Goal: Task Accomplishment & Management: Manage account settings

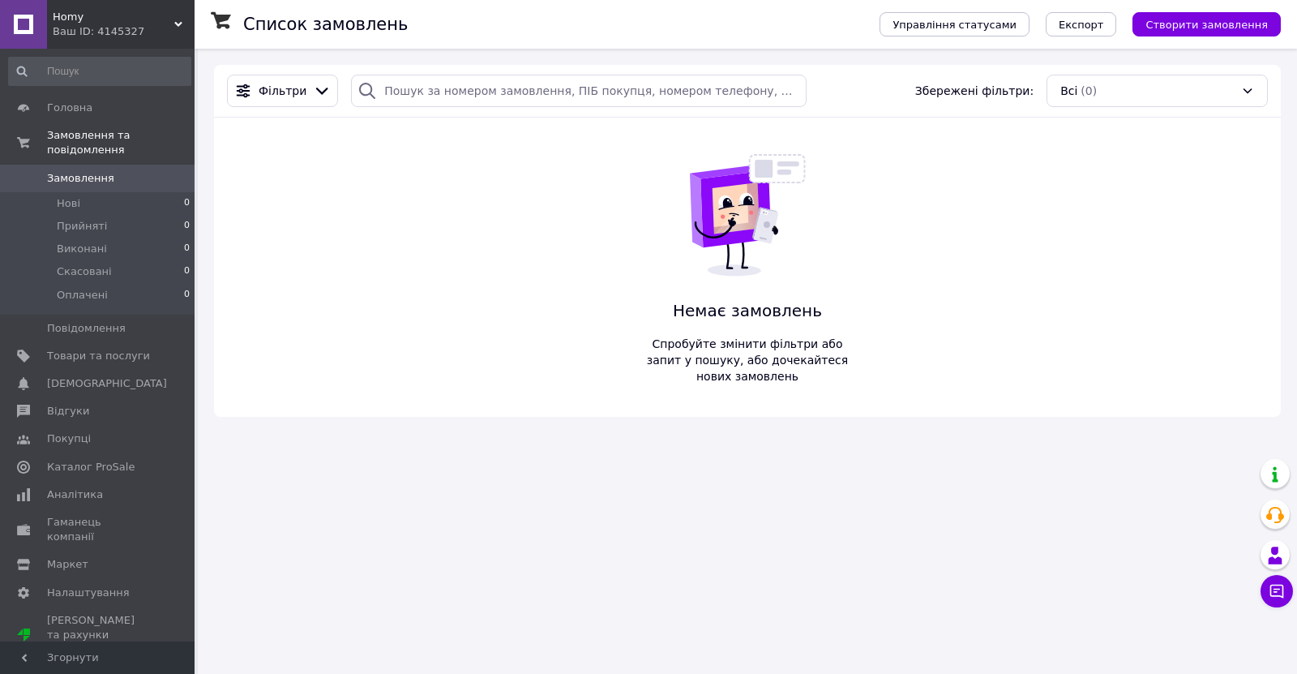
click at [19, 31] on link at bounding box center [23, 24] width 47 height 49
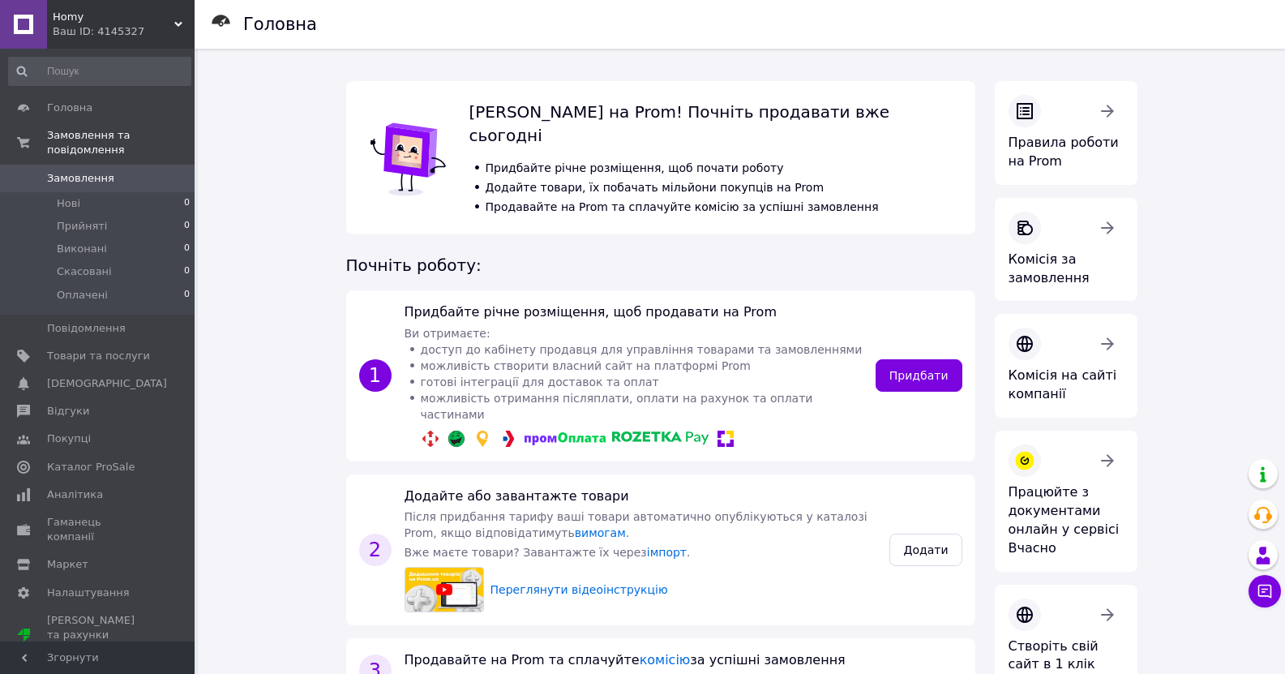
click at [174, 24] on icon at bounding box center [178, 24] width 8 height 8
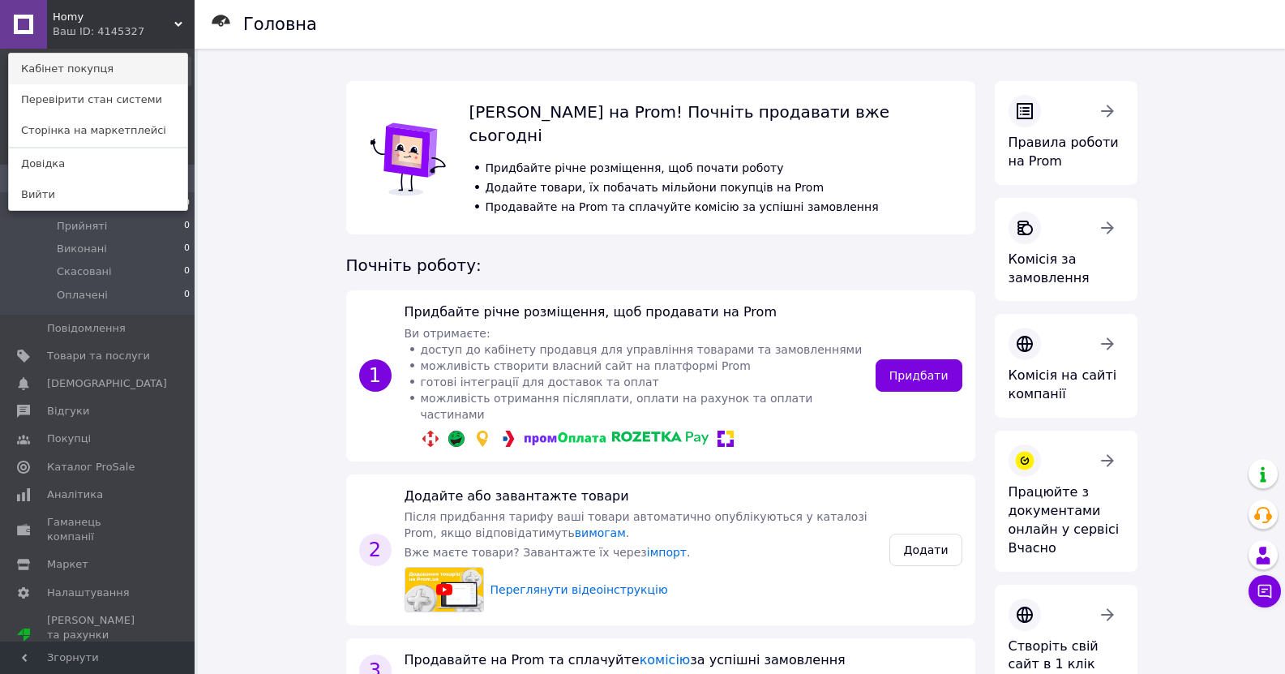
click at [100, 74] on link "Кабінет покупця" at bounding box center [98, 69] width 178 height 31
click at [100, 74] on input at bounding box center [99, 71] width 183 height 29
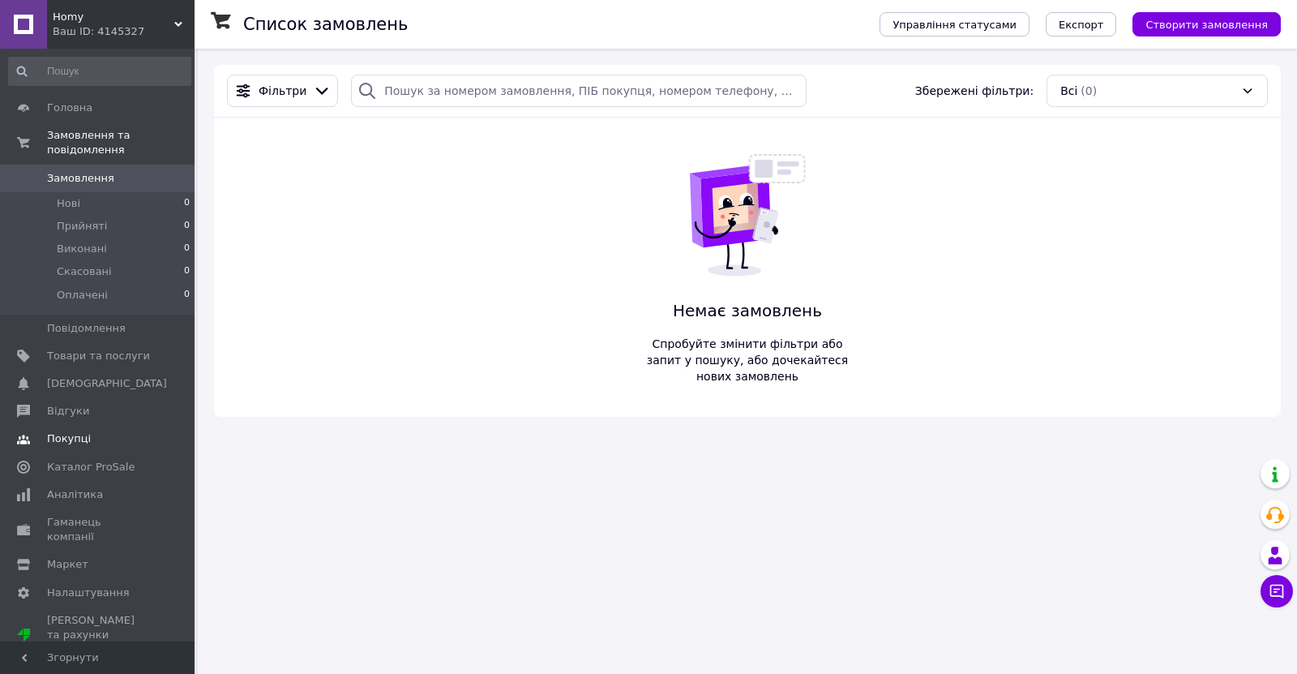
click at [112, 431] on span "Покупці" at bounding box center [98, 438] width 103 height 15
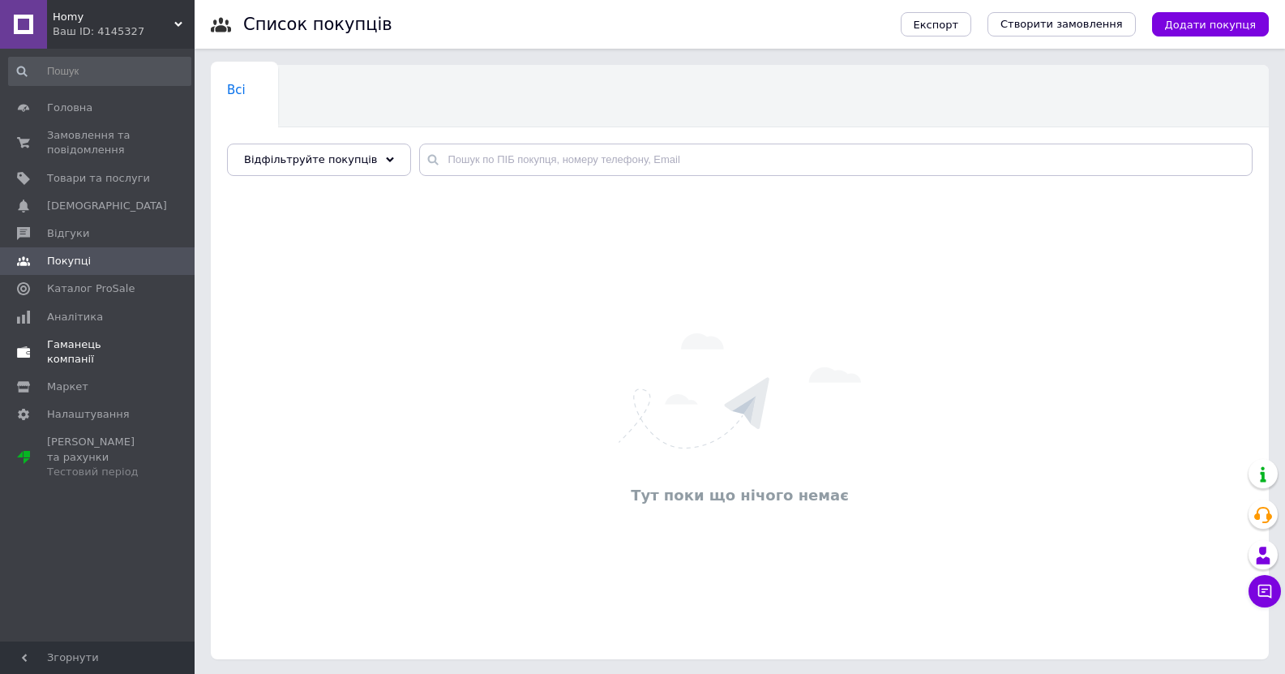
click at [95, 348] on span "Гаманець компанії" at bounding box center [98, 351] width 103 height 29
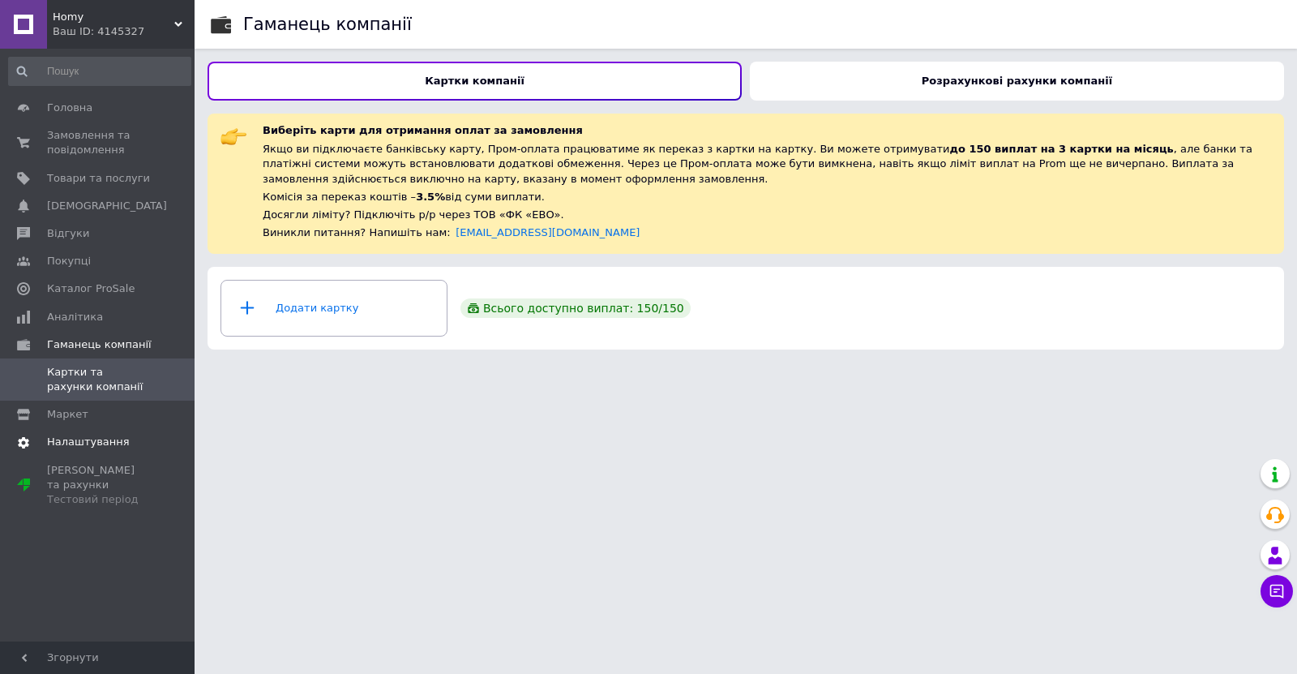
click at [96, 436] on span "Налаштування" at bounding box center [88, 442] width 83 height 15
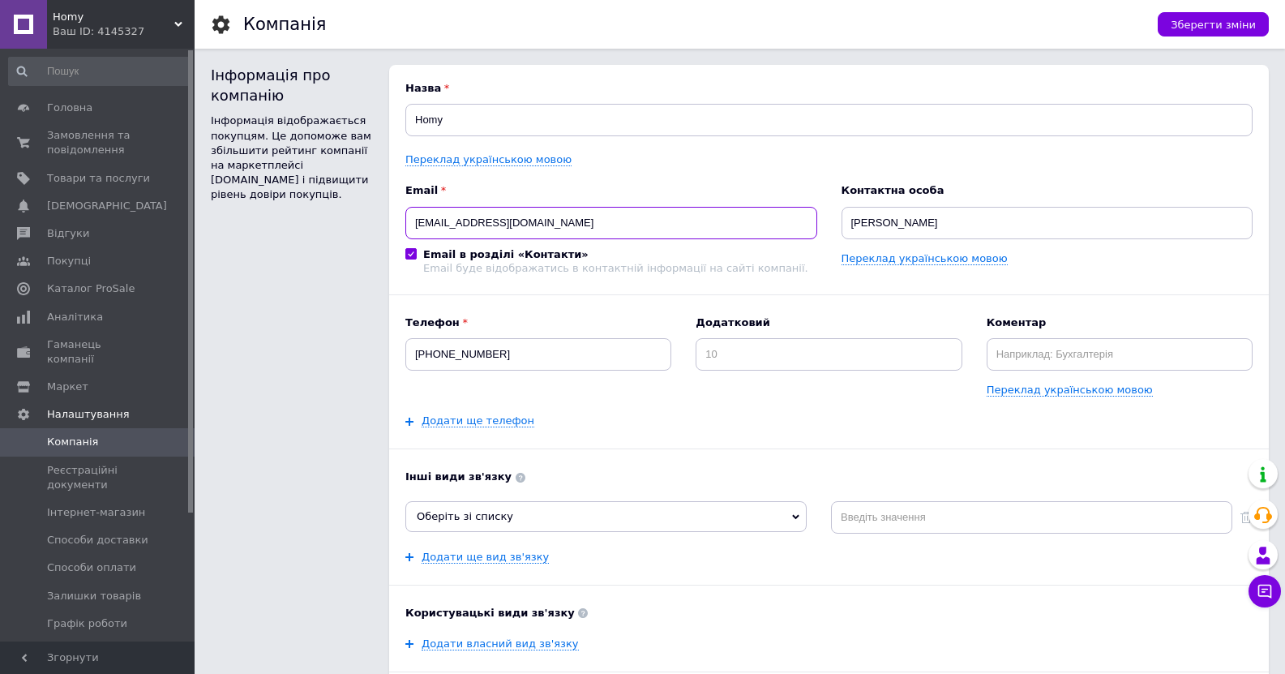
drag, startPoint x: 530, startPoint y: 220, endPoint x: 354, endPoint y: 234, distance: 177.4
click at [354, 234] on div "Інформація про компанію Інформація відображається покупцям. Це допоможе вам збі…" at bounding box center [740, 423] width 1058 height 717
type input "[EMAIL_ADDRESS][DOMAIN_NAME]"
click at [571, 279] on div "Назва Homy Переклад українською мовою Email [EMAIL_ADDRESS][DOMAIN_NAME] Email …" at bounding box center [828, 422] width 847 height 684
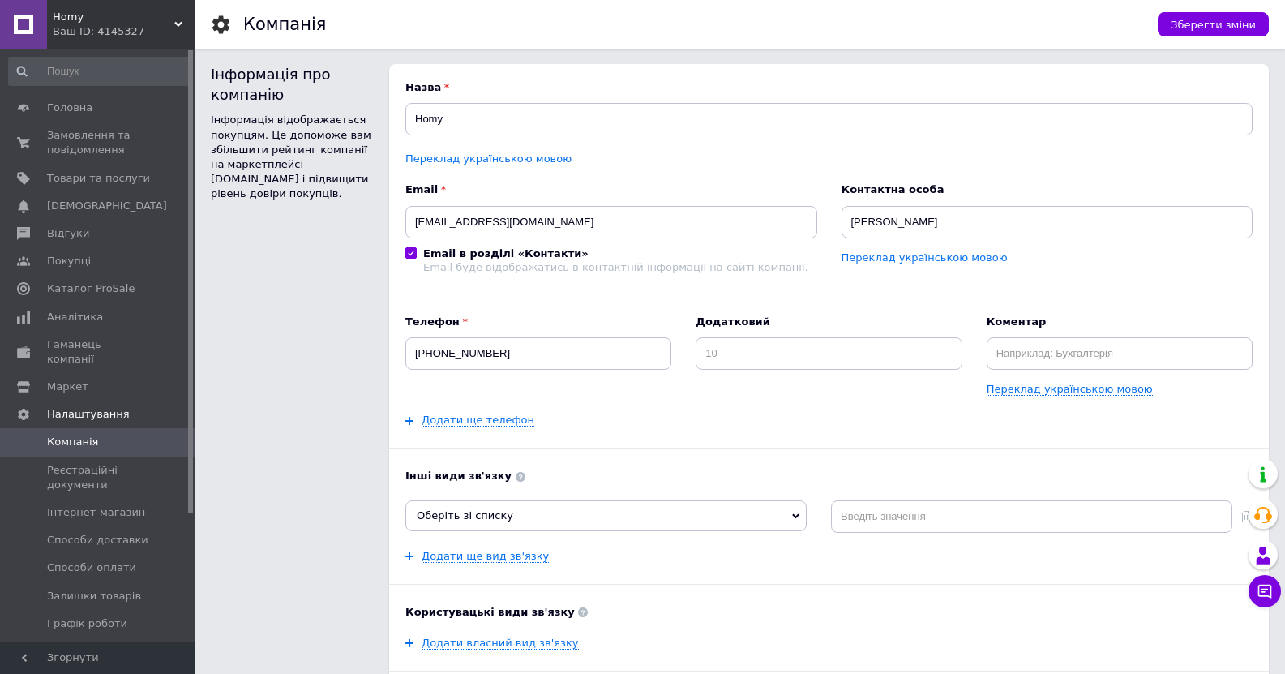
click at [407, 247] on label "Email в розділі «Контакти» Email буде відображатись в контактній інформації на …" at bounding box center [606, 260] width 403 height 27
click at [407, 247] on input "Email в розділі «Контакти» Email буде відображатись в контактній інформації на …" at bounding box center [410, 252] width 11 height 11
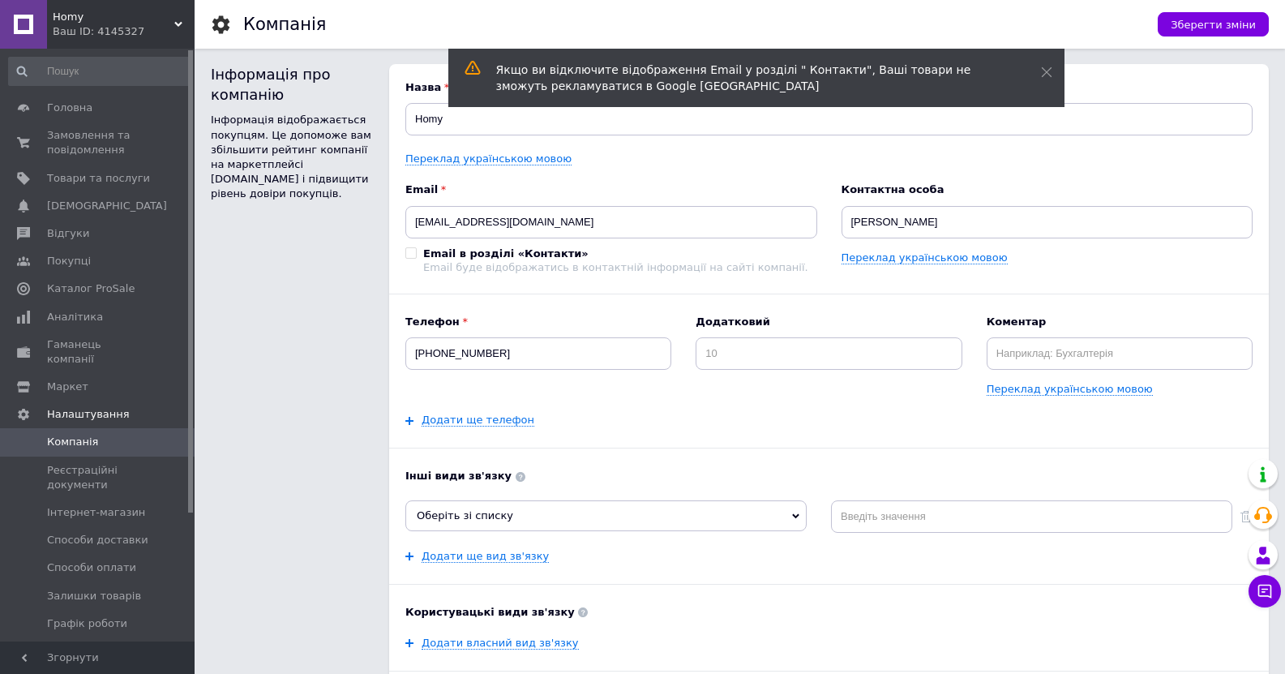
click at [415, 258] on span at bounding box center [410, 252] width 11 height 11
click at [415, 258] on input "Email в розділі «Контакти» Email буде відображатись в контактній інформації на …" at bounding box center [410, 252] width 11 height 11
checkbox input "true"
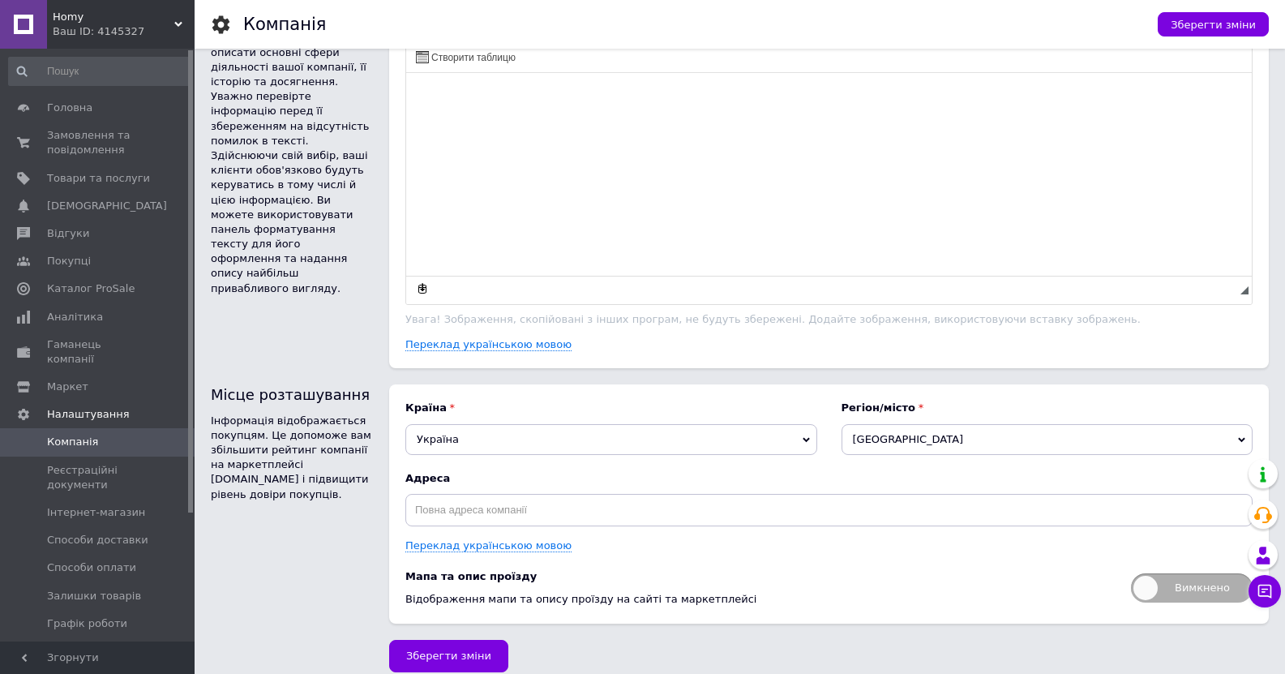
scroll to position [814, 0]
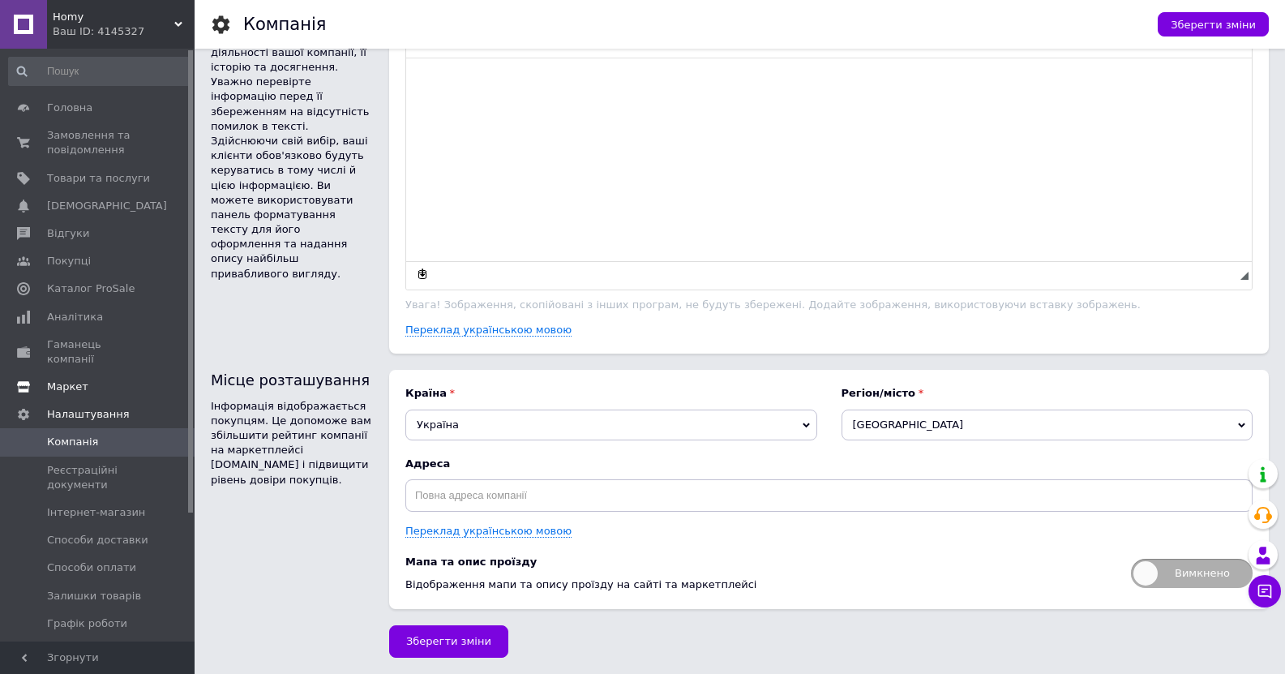
click at [102, 373] on link "Маркет" at bounding box center [99, 387] width 199 height 28
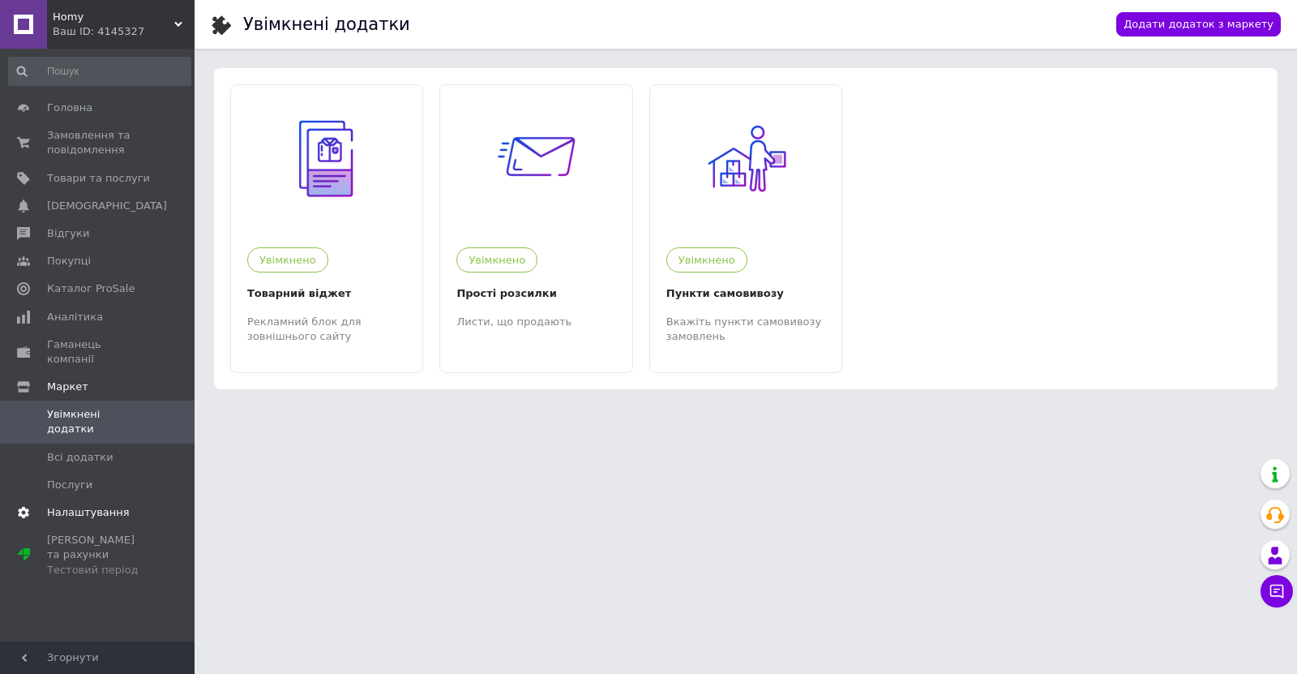
click at [76, 505] on span "Налаштування" at bounding box center [88, 512] width 83 height 15
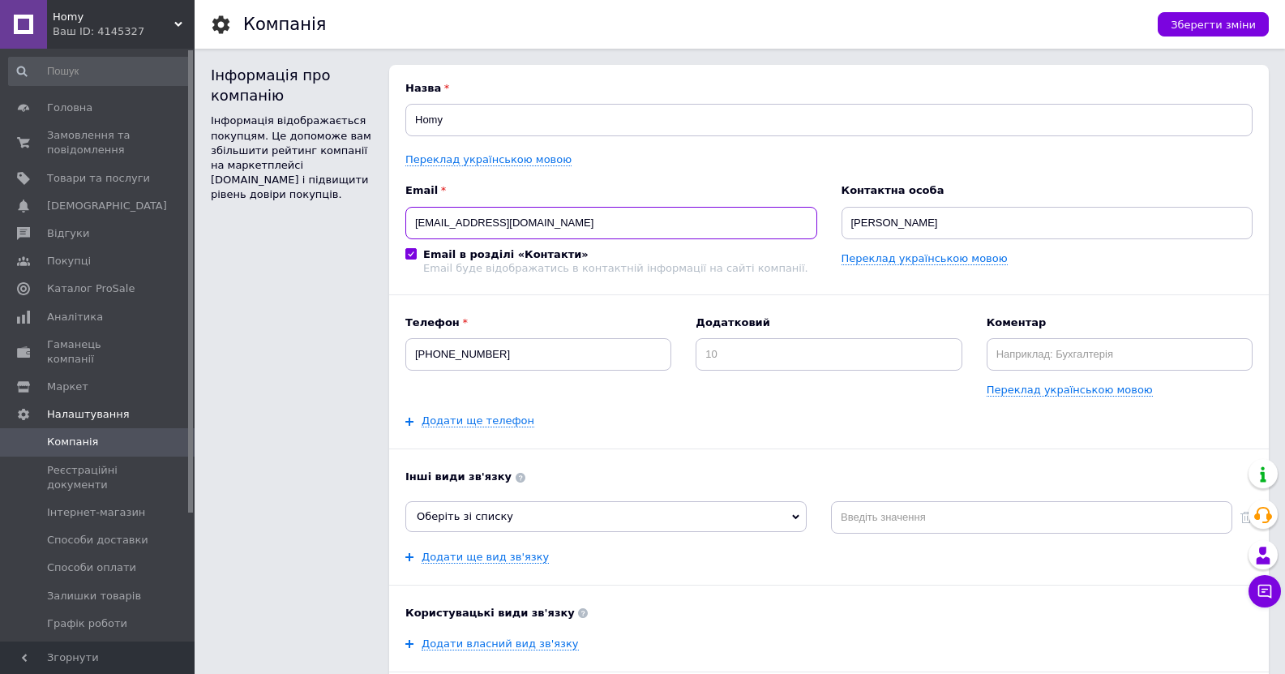
drag, startPoint x: 618, startPoint y: 233, endPoint x: 313, endPoint y: 281, distance: 308.7
click at [313, 281] on div "Інформація про компанію Інформація відображається покупцям. Це допоможе вам збі…" at bounding box center [740, 423] width 1058 height 717
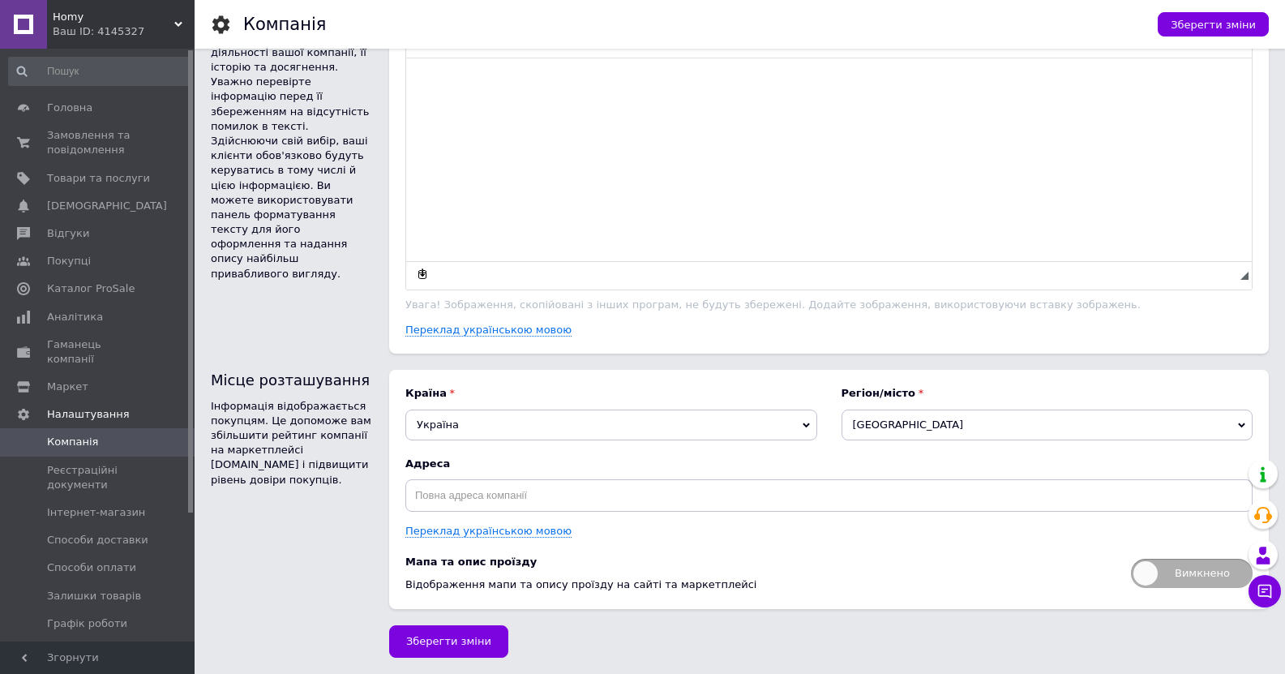
scroll to position [813, 0]
type input "[EMAIL_ADDRESS][DOMAIN_NAME]"
click at [1234, 427] on span "[GEOGRAPHIC_DATA]" at bounding box center [1048, 424] width 412 height 31
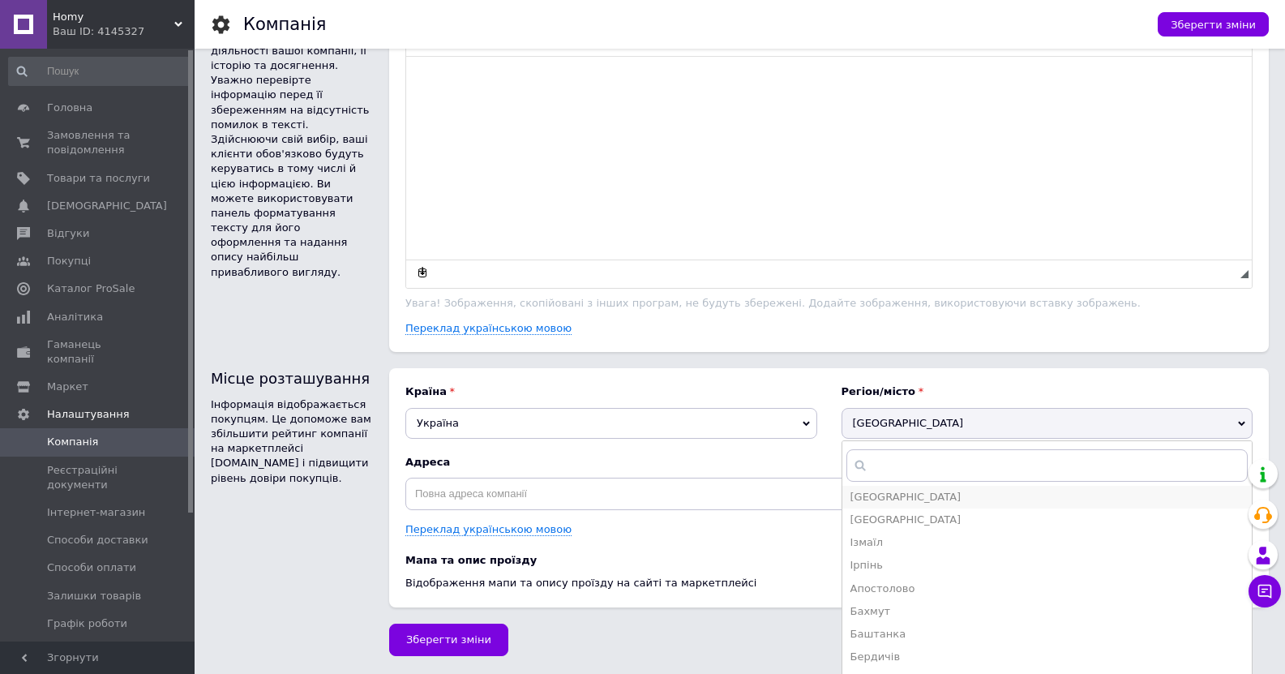
click at [915, 500] on span "[GEOGRAPHIC_DATA]" at bounding box center [906, 497] width 111 height 12
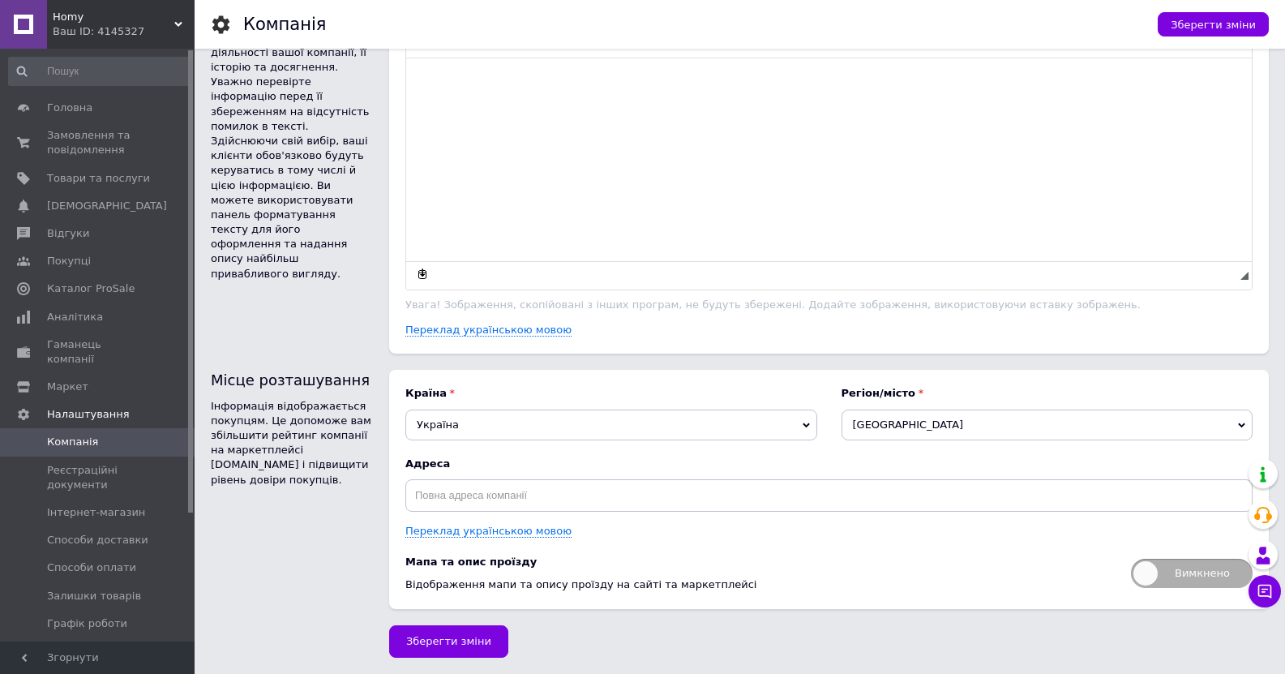
click at [1234, 427] on span "[GEOGRAPHIC_DATA]" at bounding box center [1048, 424] width 412 height 31
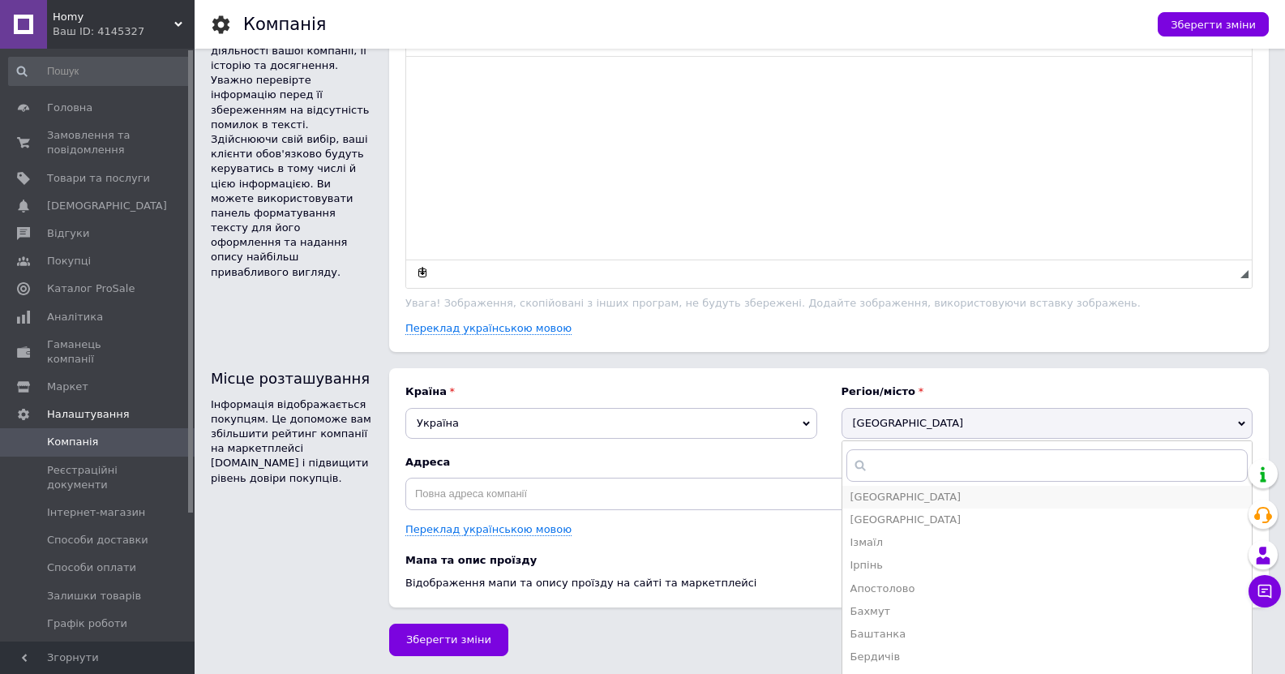
click at [913, 491] on li "[GEOGRAPHIC_DATA]" at bounding box center [1048, 497] width 410 height 23
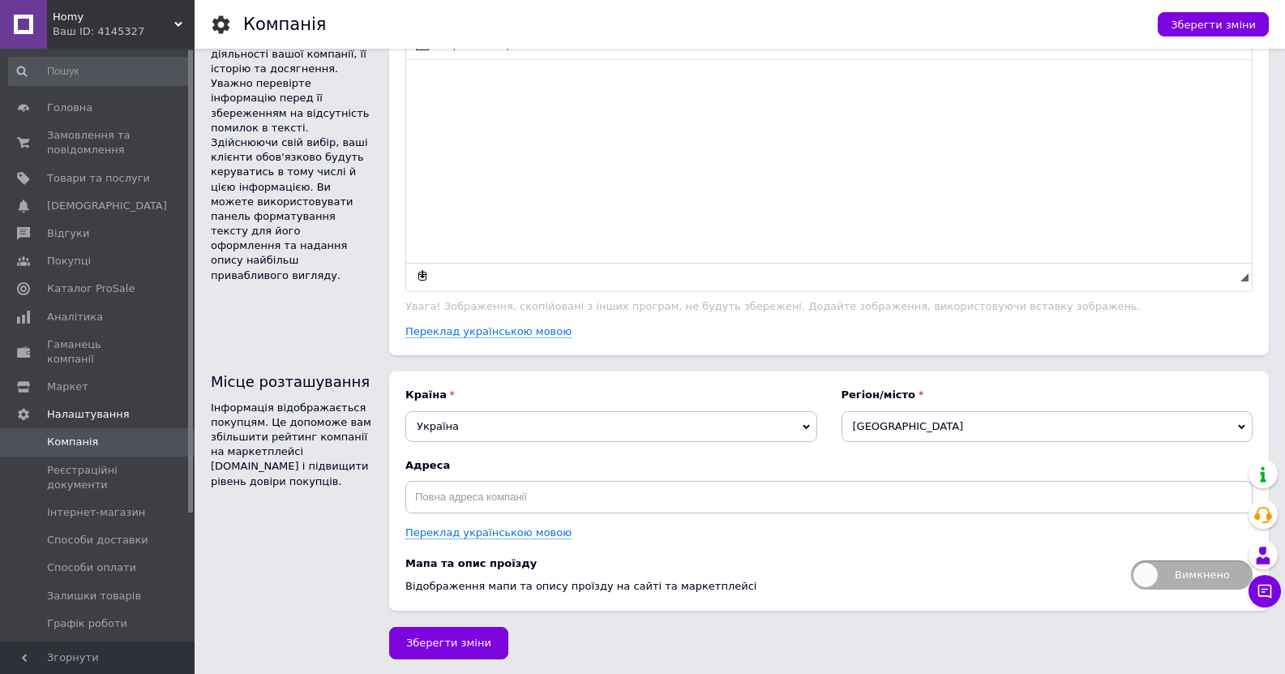
scroll to position [814, 0]
click at [1242, 431] on span "[GEOGRAPHIC_DATA]" at bounding box center [1048, 424] width 412 height 31
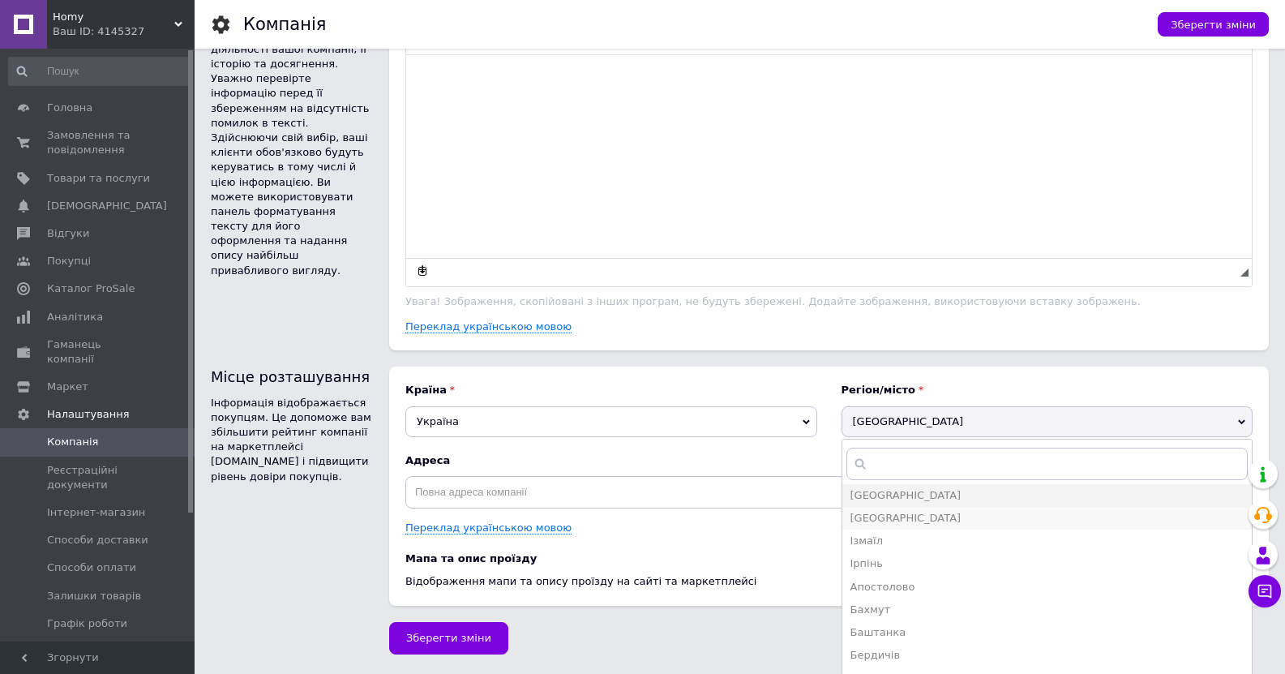
click at [931, 517] on span "[GEOGRAPHIC_DATA]" at bounding box center [906, 518] width 111 height 12
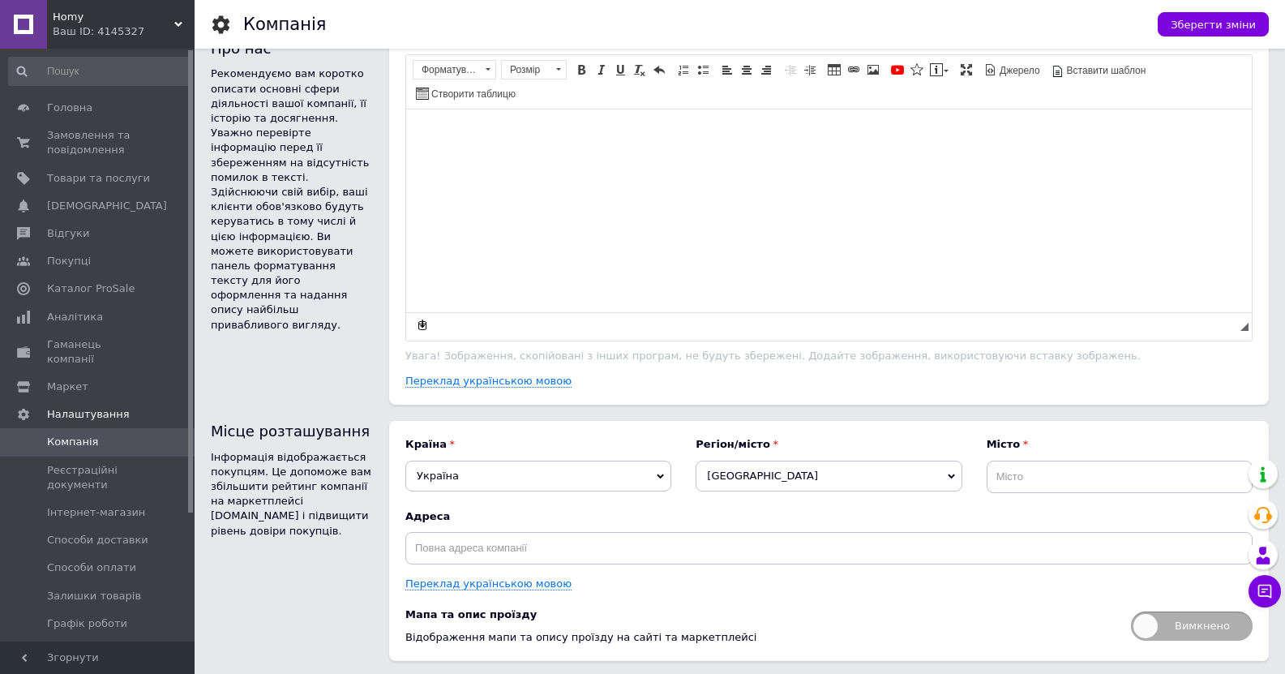
scroll to position [759, 0]
click at [954, 479] on use at bounding box center [951, 476] width 7 height 5
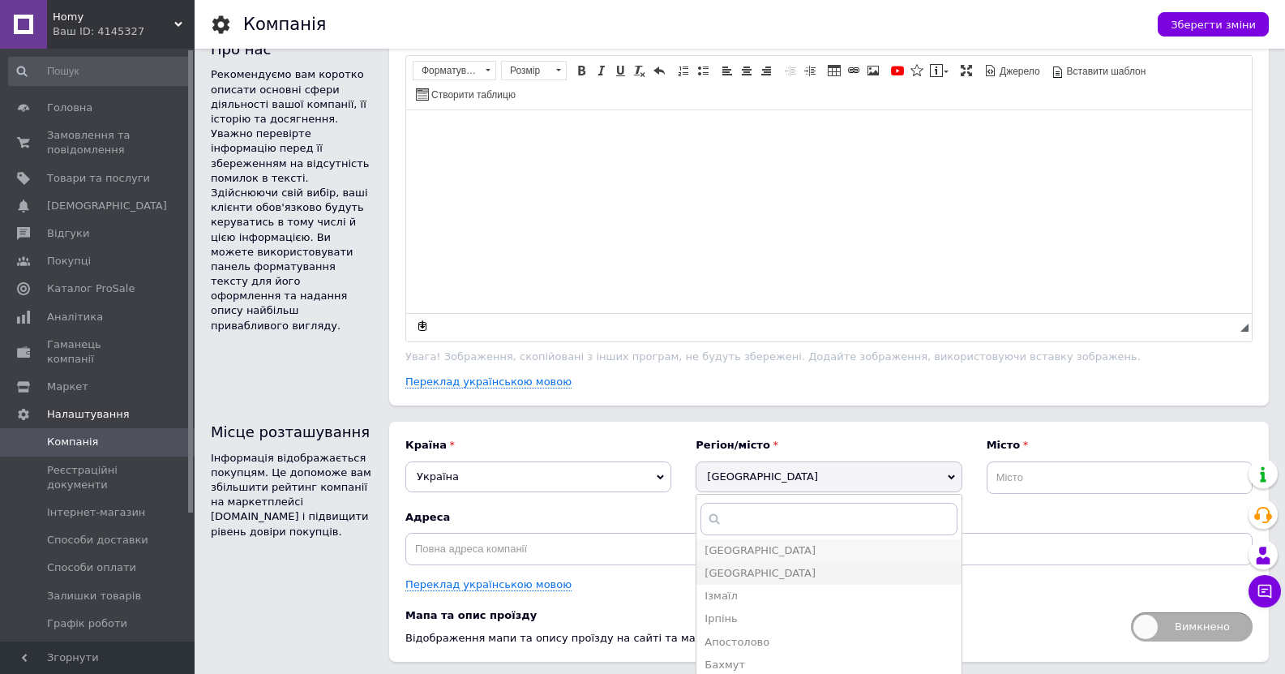
click at [806, 548] on li "[GEOGRAPHIC_DATA]" at bounding box center [829, 550] width 264 height 23
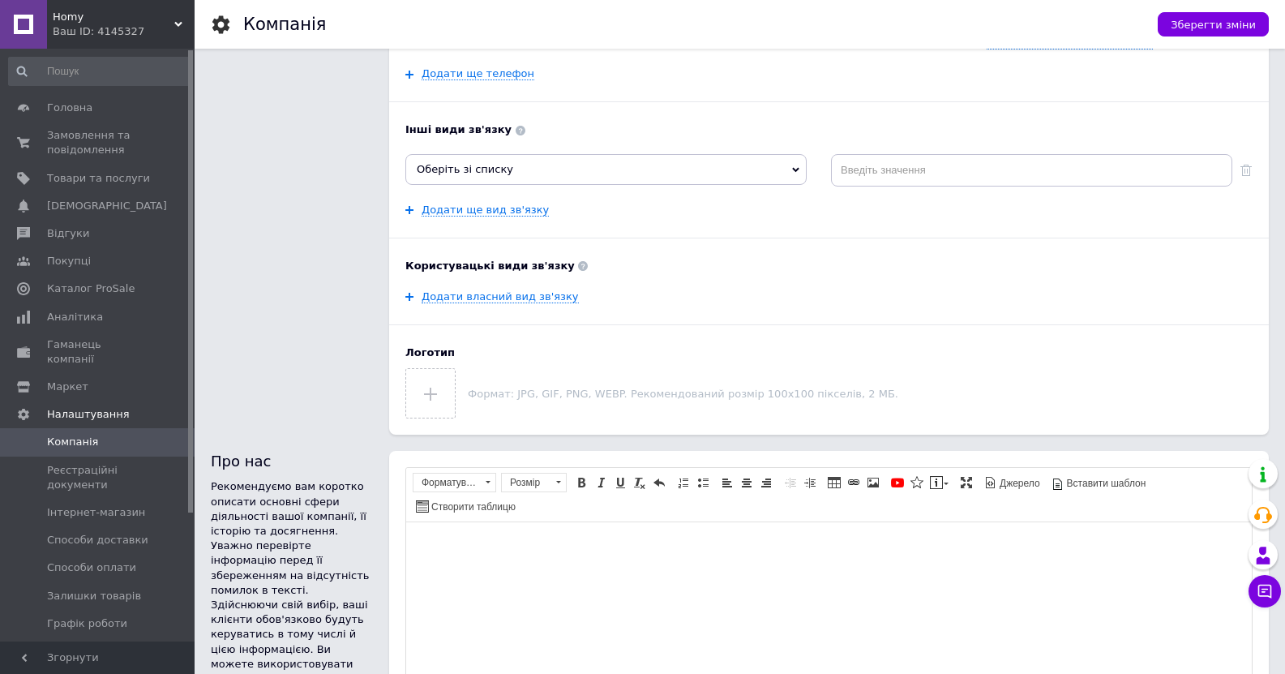
scroll to position [357, 0]
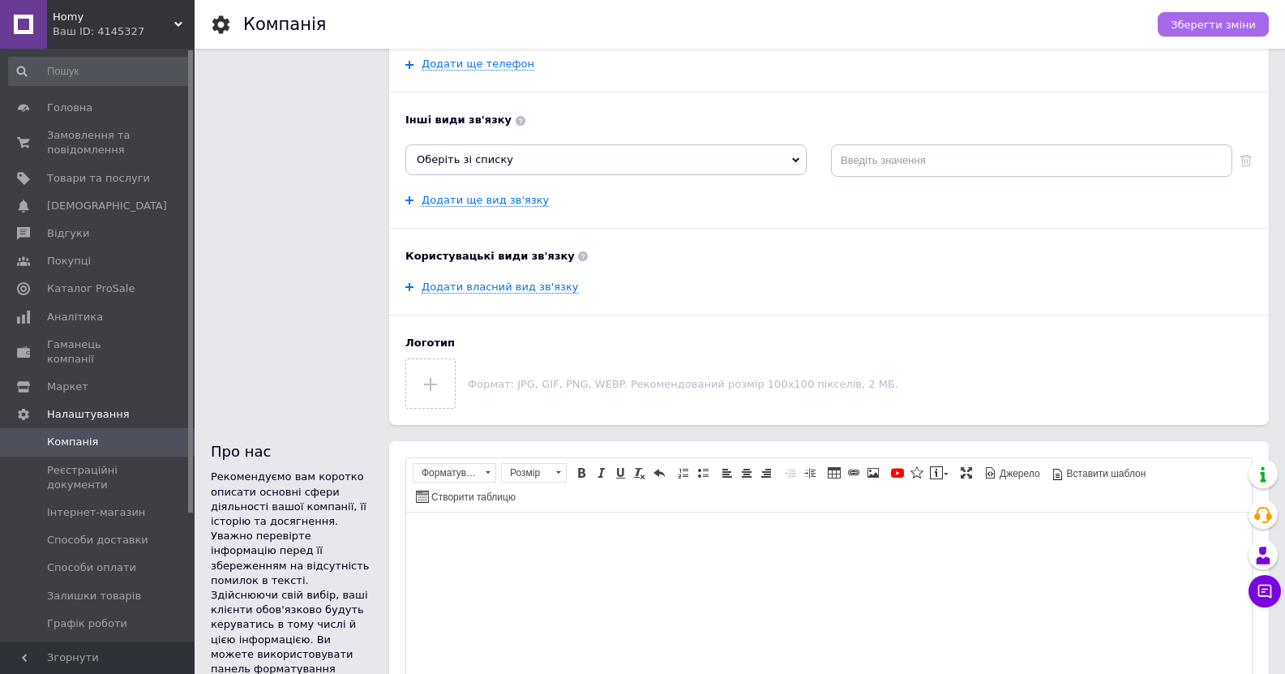
click at [1209, 31] on span "Зберегти зміни" at bounding box center [1213, 25] width 85 height 12
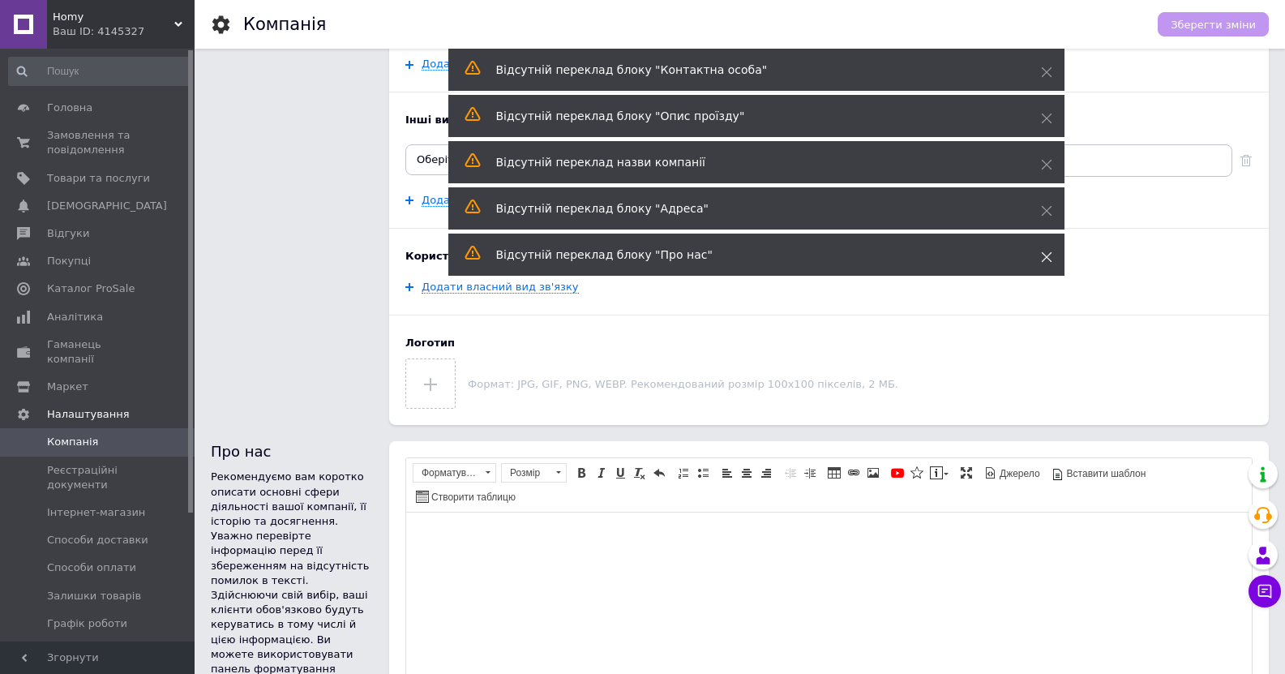
click at [1042, 258] on icon at bounding box center [1046, 256] width 11 height 11
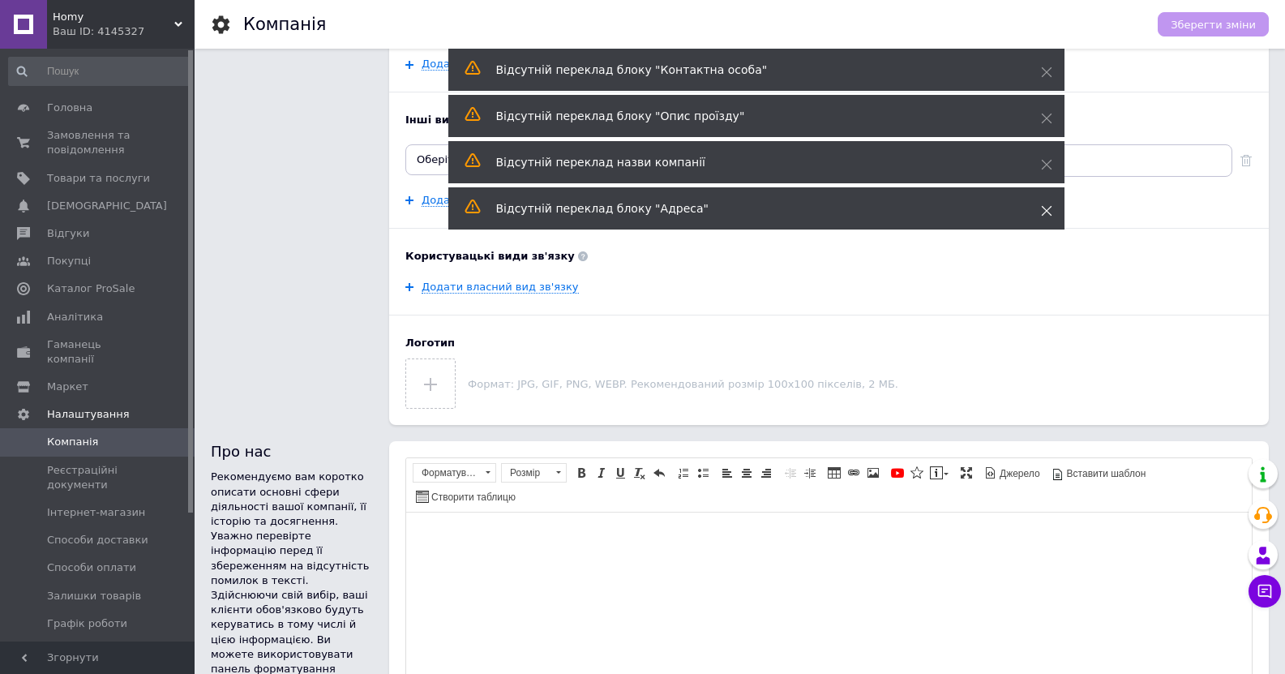
click at [1043, 210] on icon at bounding box center [1046, 210] width 11 height 11
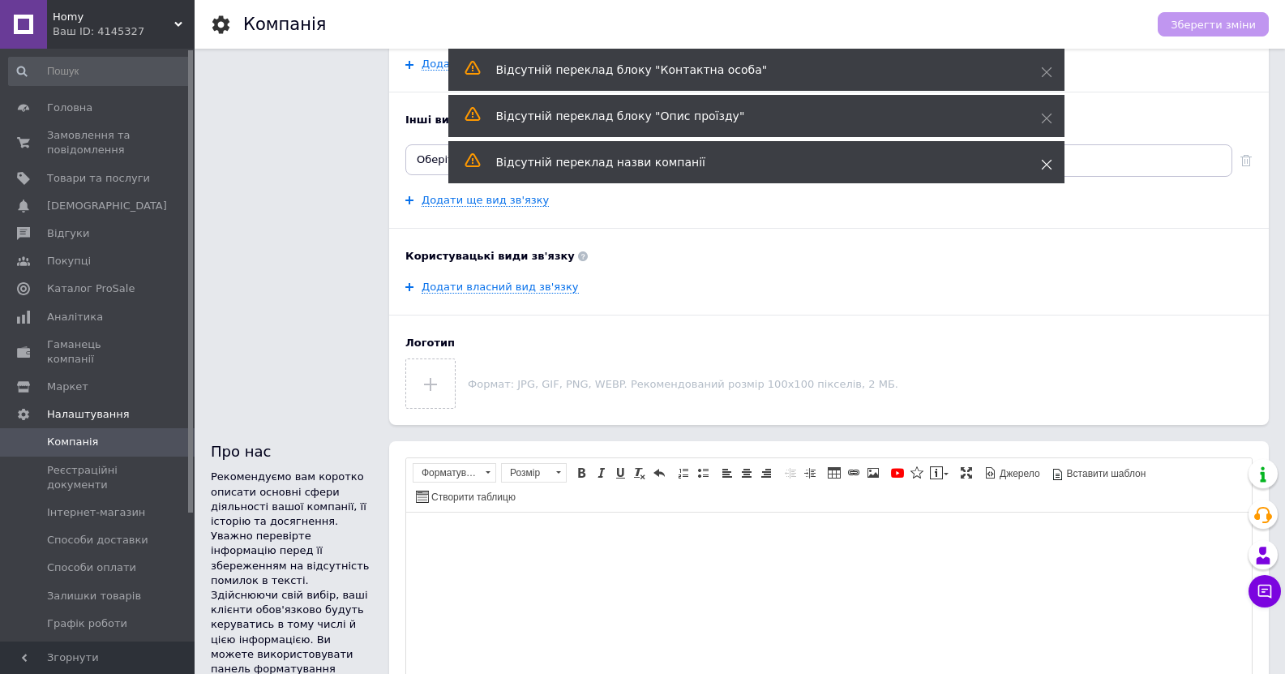
click at [1044, 161] on icon at bounding box center [1046, 164] width 11 height 11
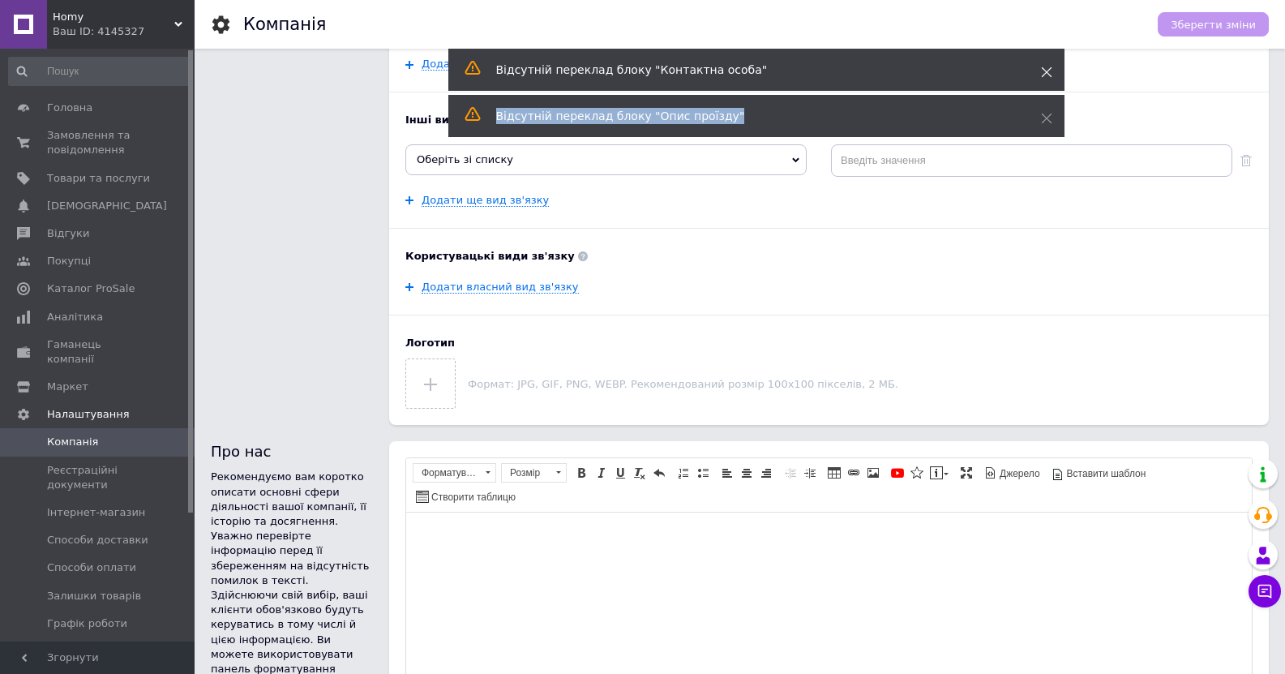
drag, startPoint x: 1047, startPoint y: 113, endPoint x: 1046, endPoint y: 74, distance: 38.9
click at [1046, 74] on div "Відсутній переклад блоку "Контактна особа" Відсутнiй переклад блоку "Опис проїз…" at bounding box center [756, 95] width 616 height 92
click at [1046, 74] on icon at bounding box center [1046, 71] width 11 height 11
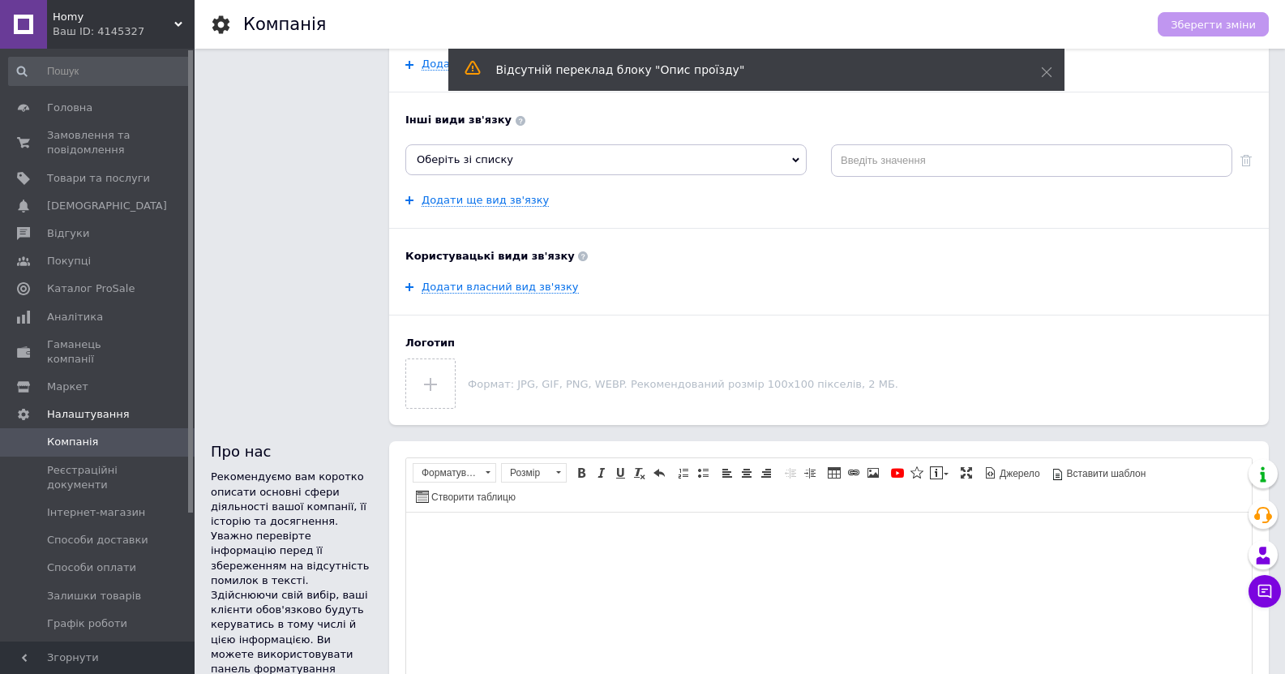
click at [1046, 74] on icon at bounding box center [1046, 71] width 11 height 11
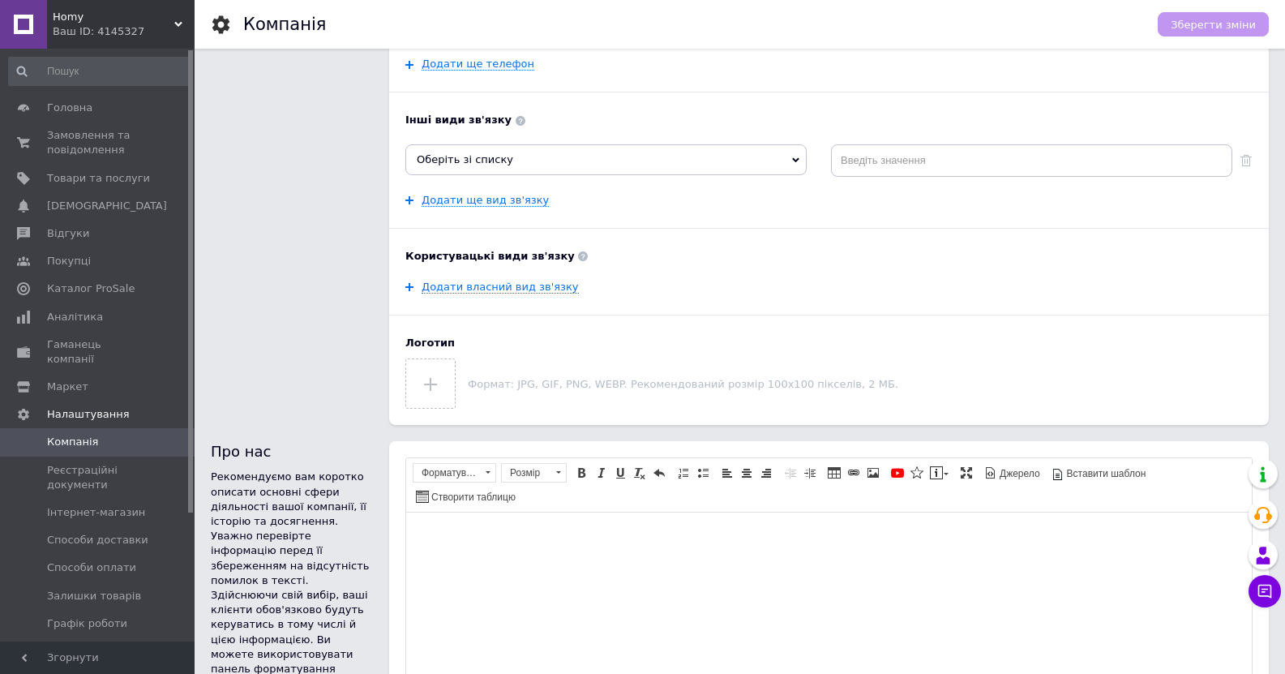
click at [1046, 74] on icon at bounding box center [1046, 71] width 11 height 11
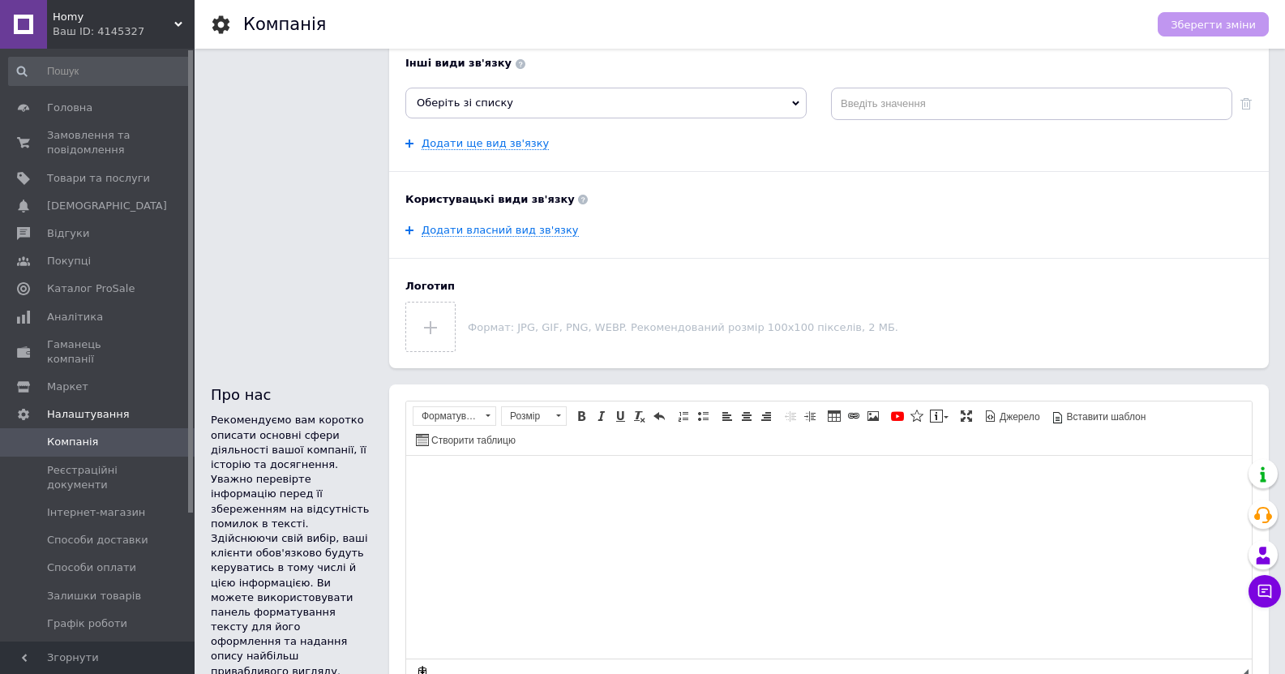
scroll to position [411, 0]
click at [435, 321] on input "file" at bounding box center [430, 329] width 49 height 49
click at [429, 336] on input "file" at bounding box center [430, 329] width 49 height 49
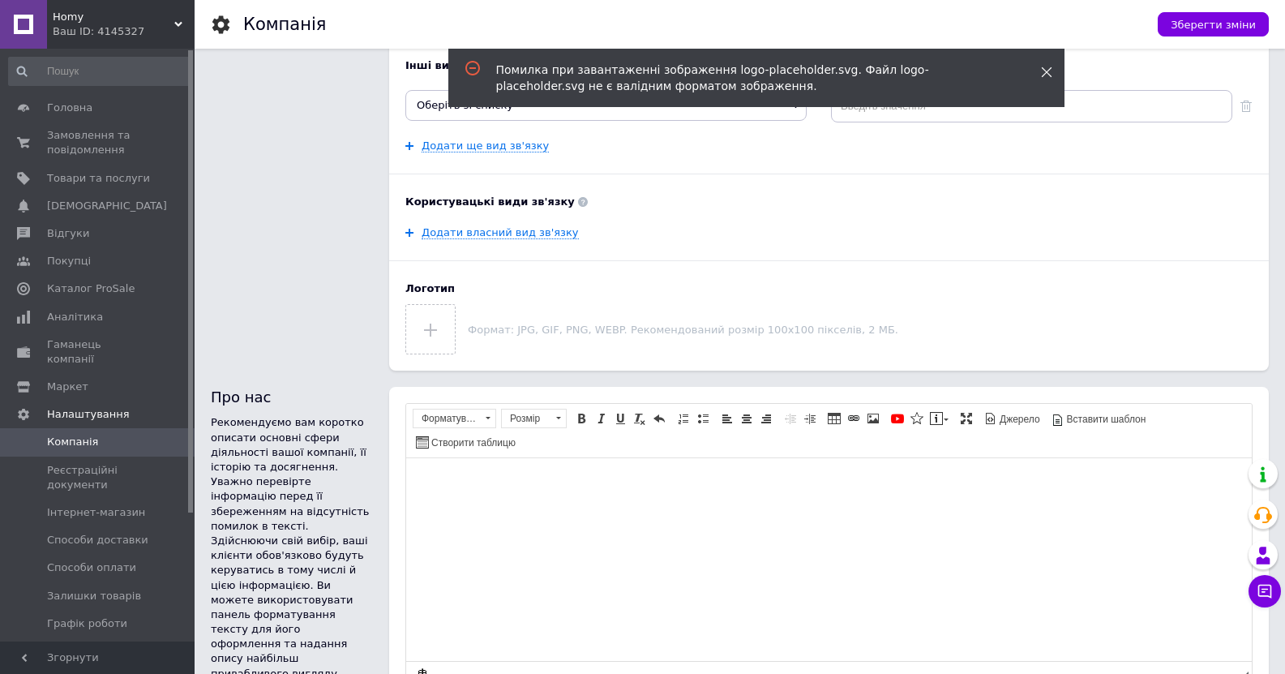
click at [1041, 75] on icon at bounding box center [1046, 71] width 11 height 11
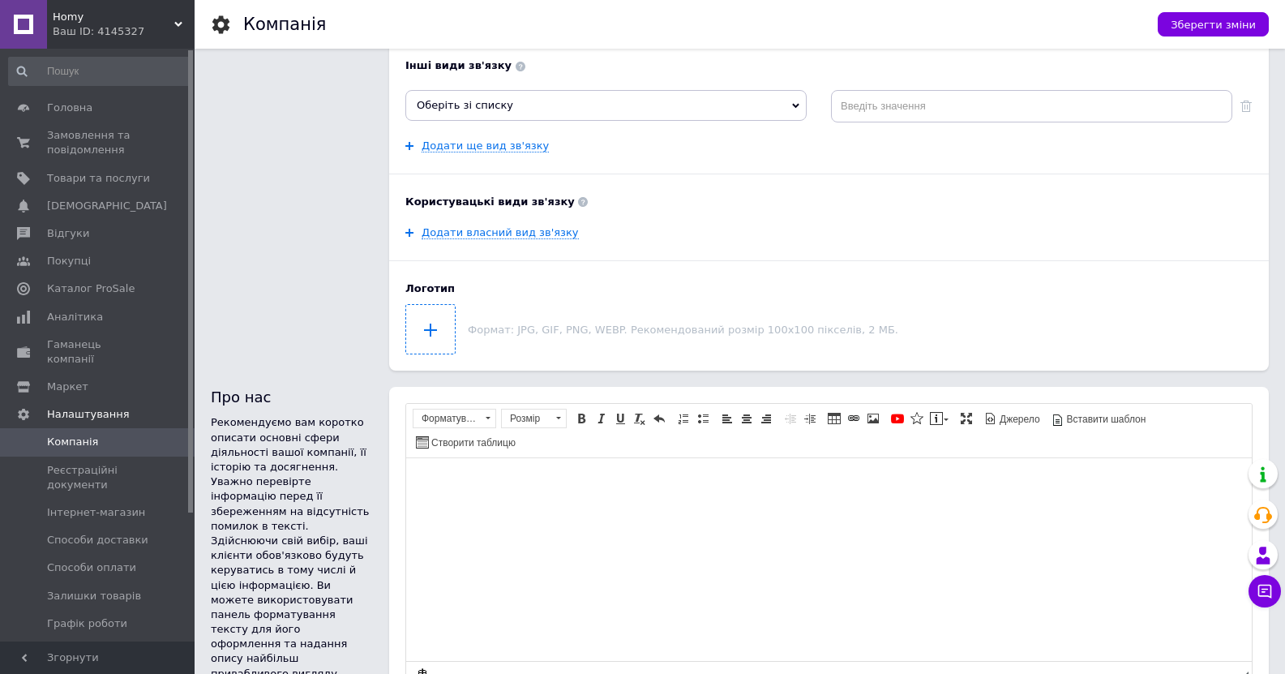
drag, startPoint x: 439, startPoint y: 358, endPoint x: 433, endPoint y: 315, distance: 43.5
click at [433, 315] on div "Назва Homy Переклад українською мовою Email [EMAIL_ADDRESS][DOMAIN_NAME] Email …" at bounding box center [829, 12] width 880 height 717
click at [433, 315] on input "file" at bounding box center [430, 329] width 49 height 49
click at [1213, 26] on span "Зберегти зміни" at bounding box center [1213, 25] width 85 height 12
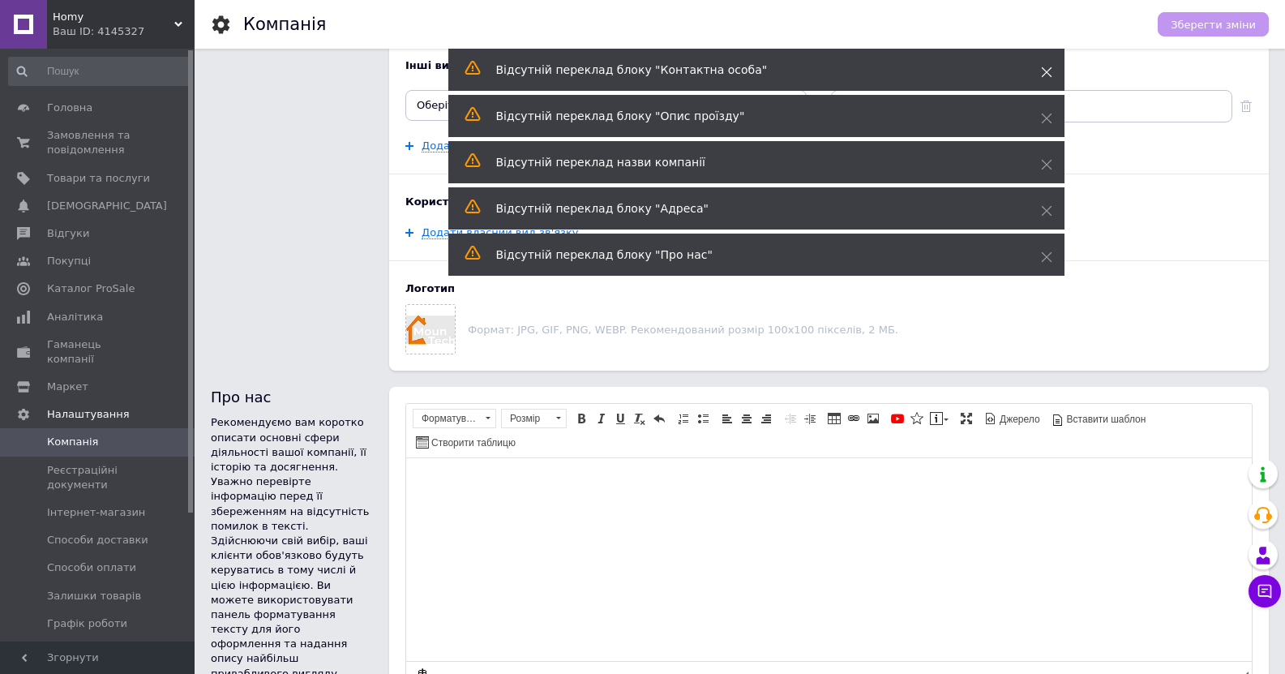
click at [1046, 72] on use at bounding box center [1046, 72] width 11 height 11
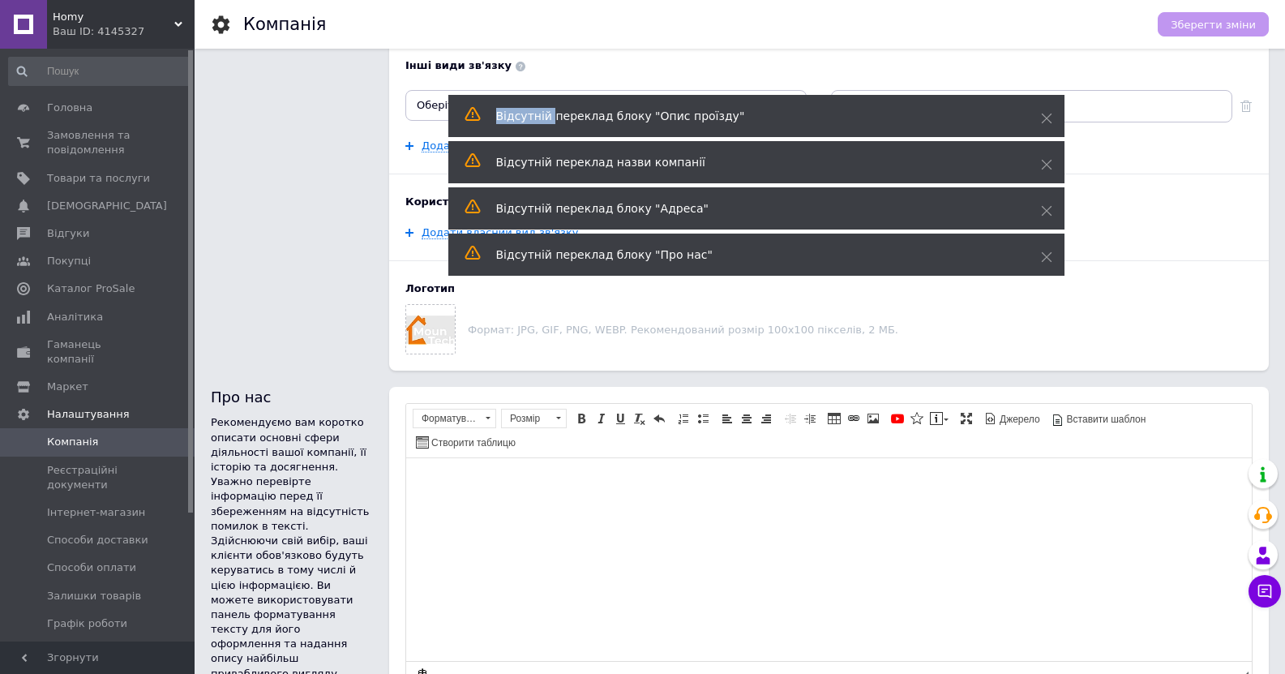
click at [1046, 72] on use at bounding box center [1046, 72] width 11 height 11
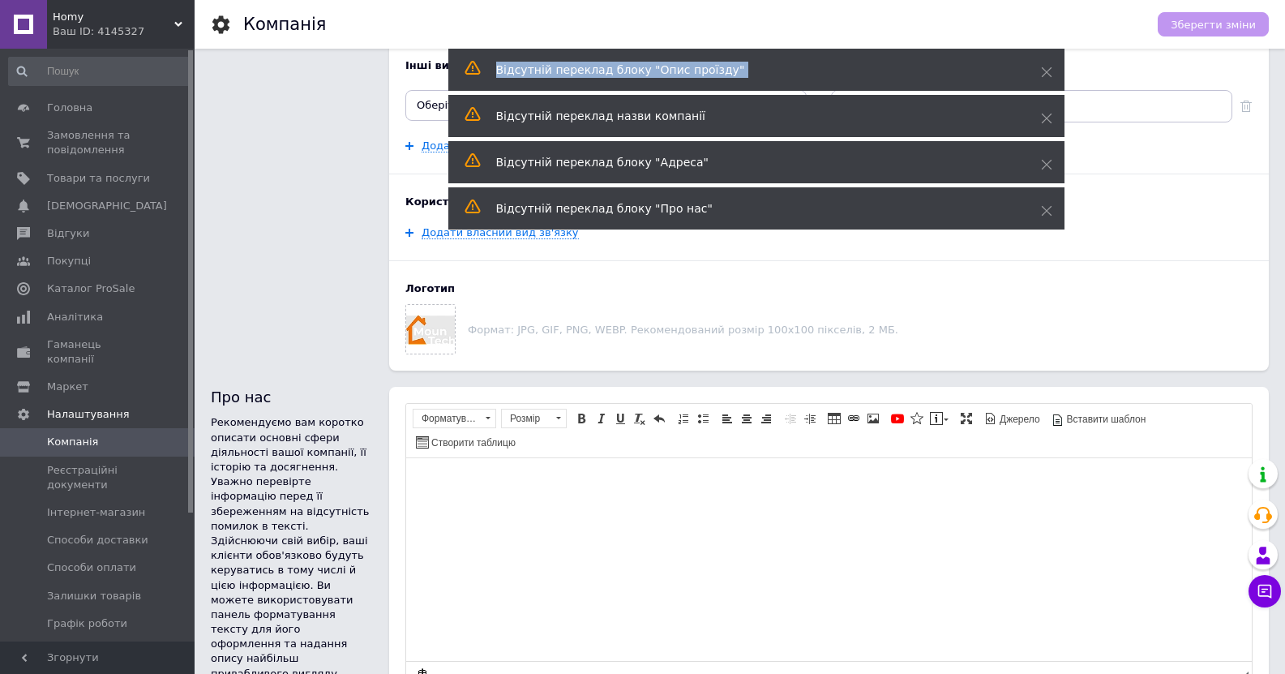
click at [1046, 72] on use at bounding box center [1046, 72] width 11 height 11
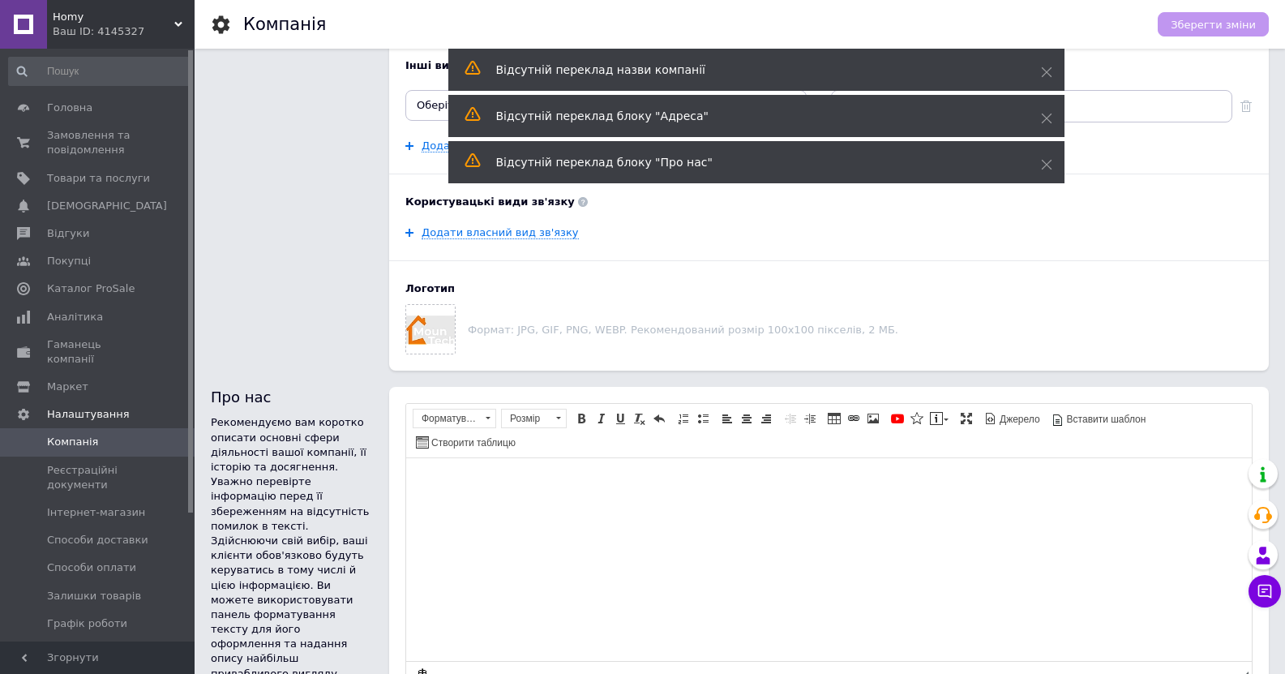
click at [1046, 72] on use at bounding box center [1046, 72] width 11 height 11
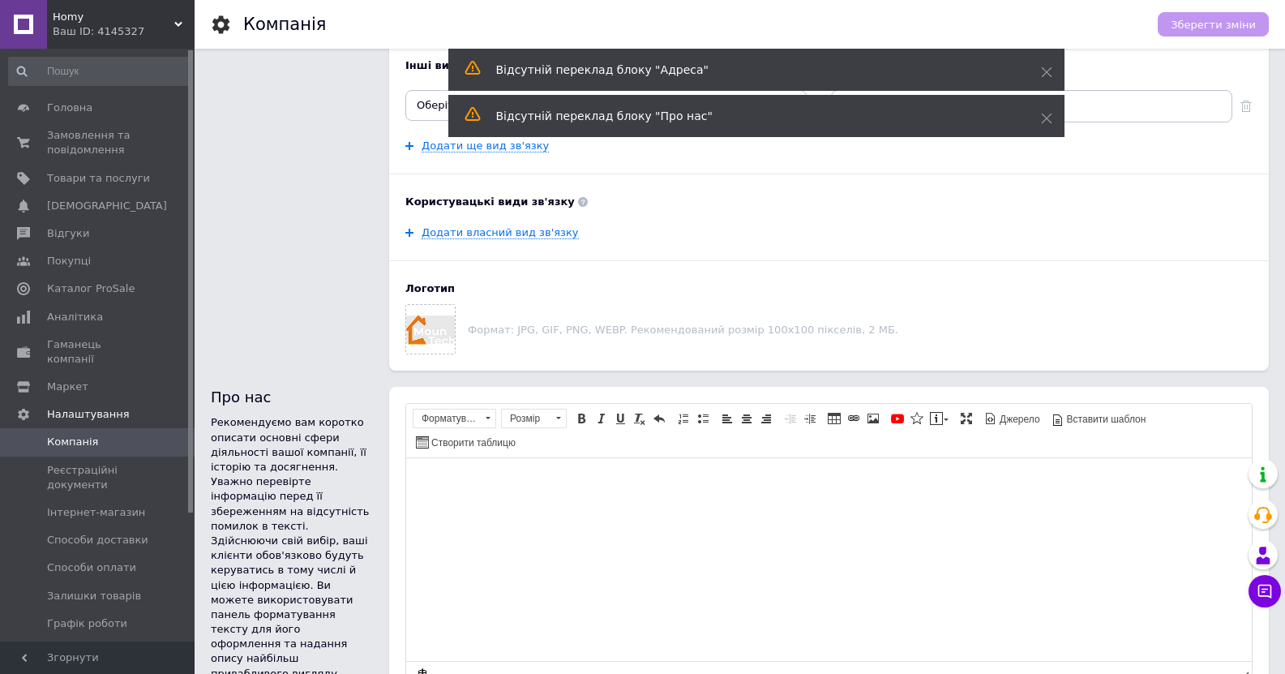
click at [1046, 72] on use at bounding box center [1046, 72] width 11 height 11
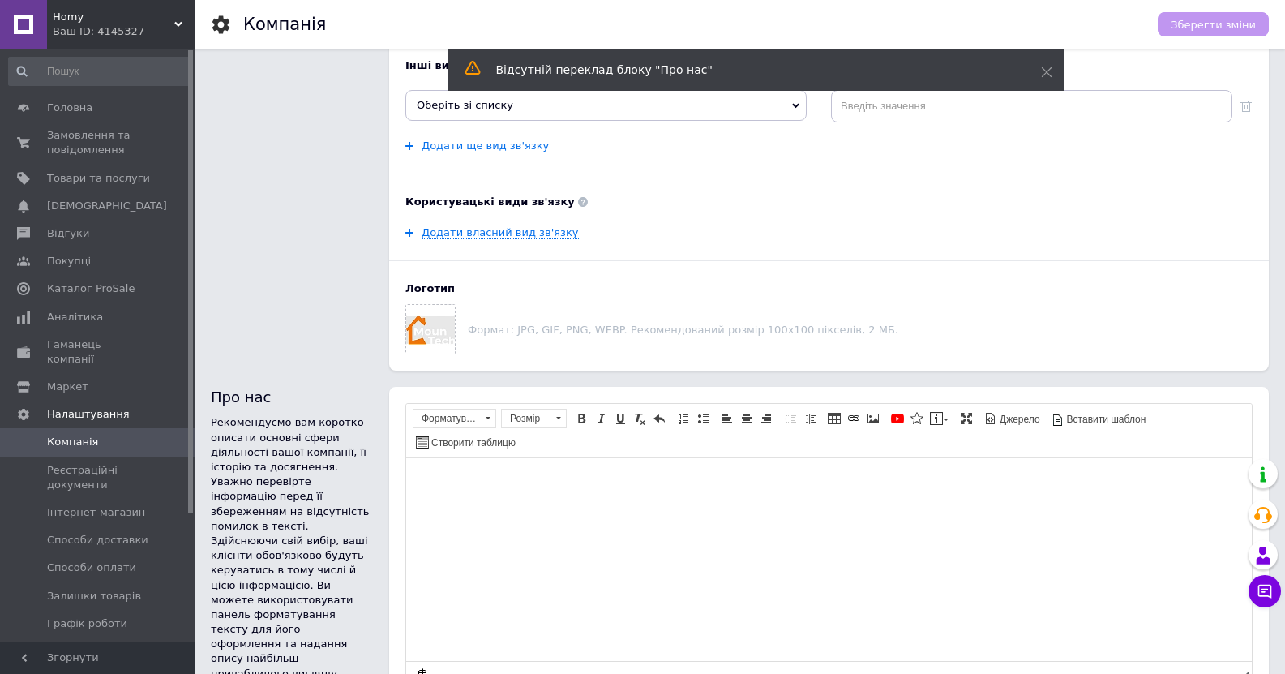
click at [1046, 72] on use at bounding box center [1046, 72] width 11 height 11
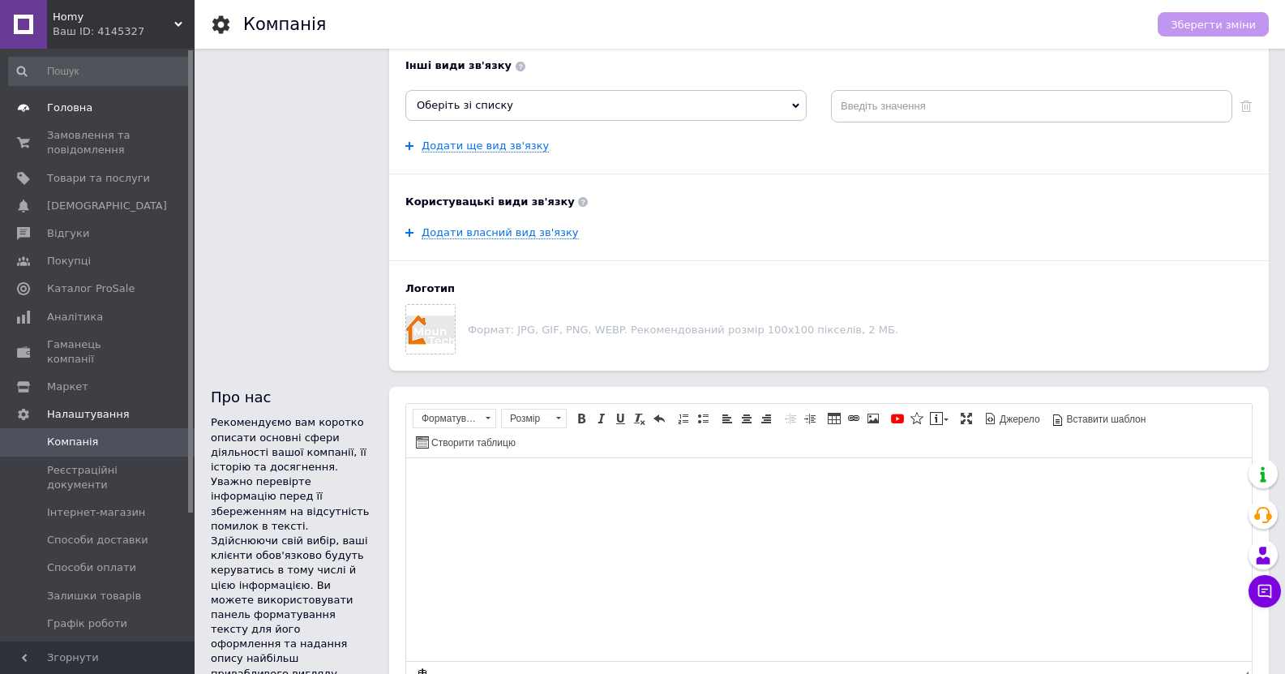
click at [100, 114] on span "Головна" at bounding box center [98, 108] width 103 height 15
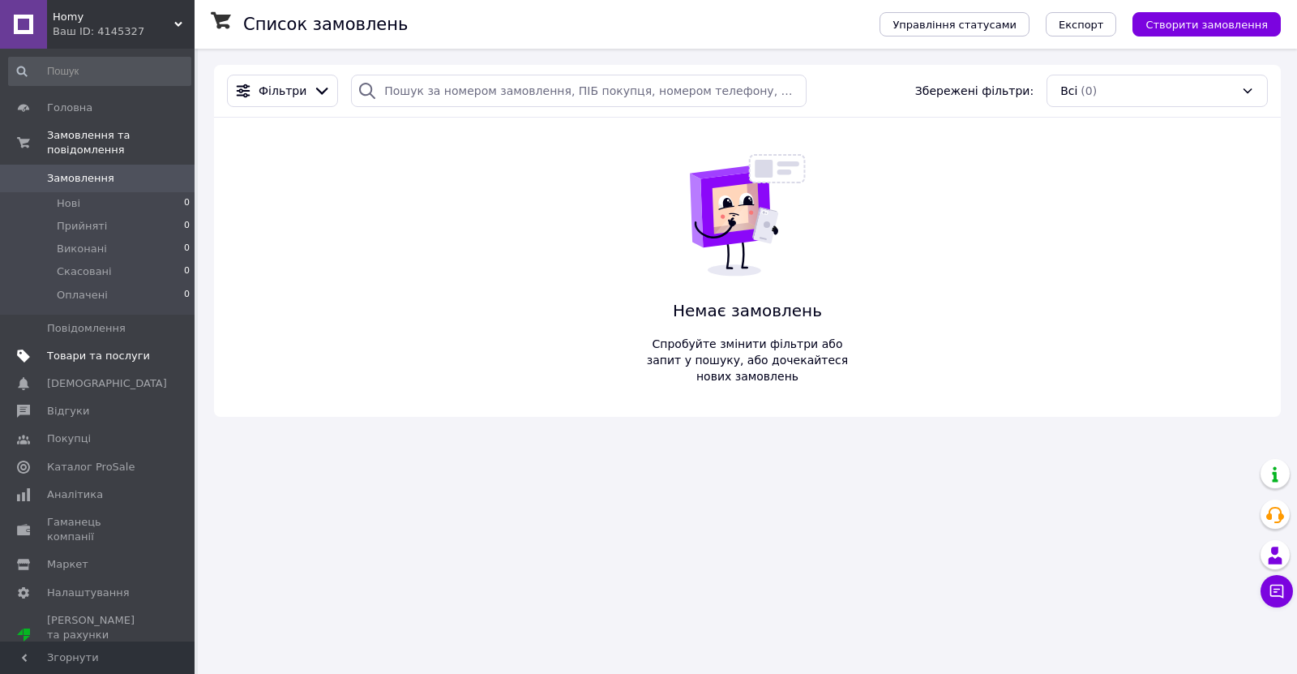
click at [105, 354] on link "Товари та послуги" at bounding box center [99, 356] width 199 height 28
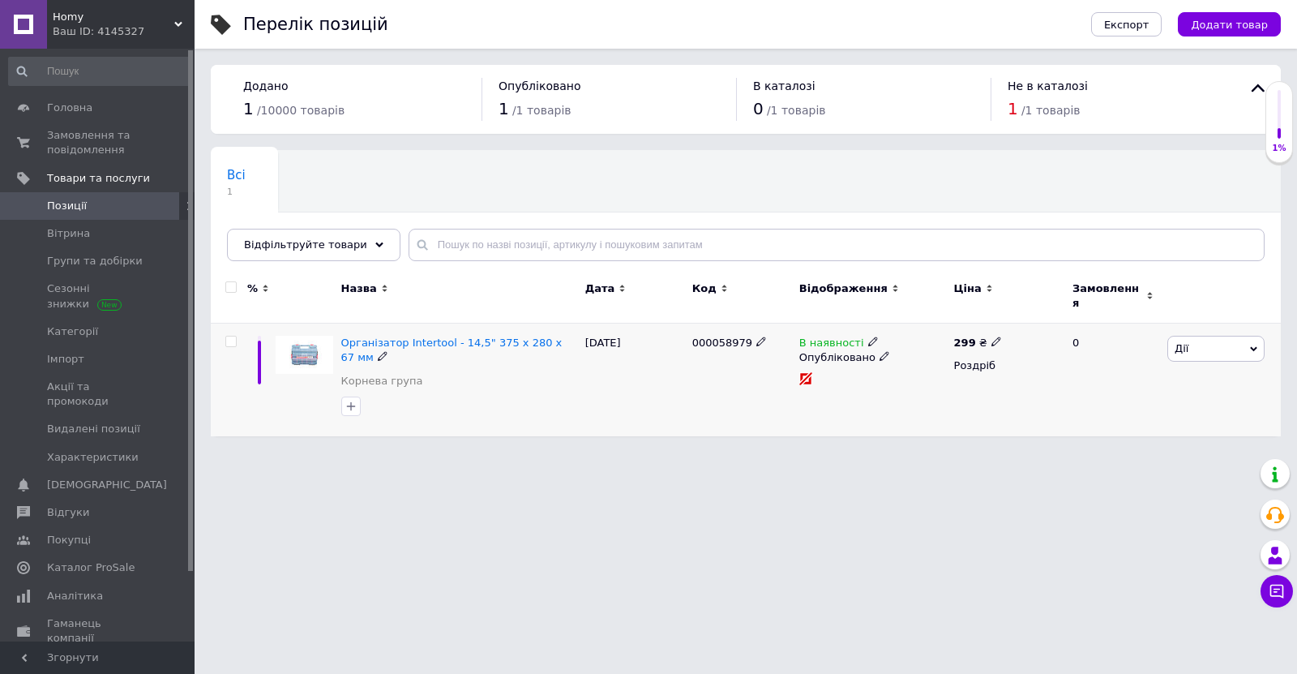
click at [880, 351] on icon at bounding box center [885, 356] width 10 height 10
click at [882, 350] on span "Опубліковано" at bounding box center [869, 358] width 154 height 26
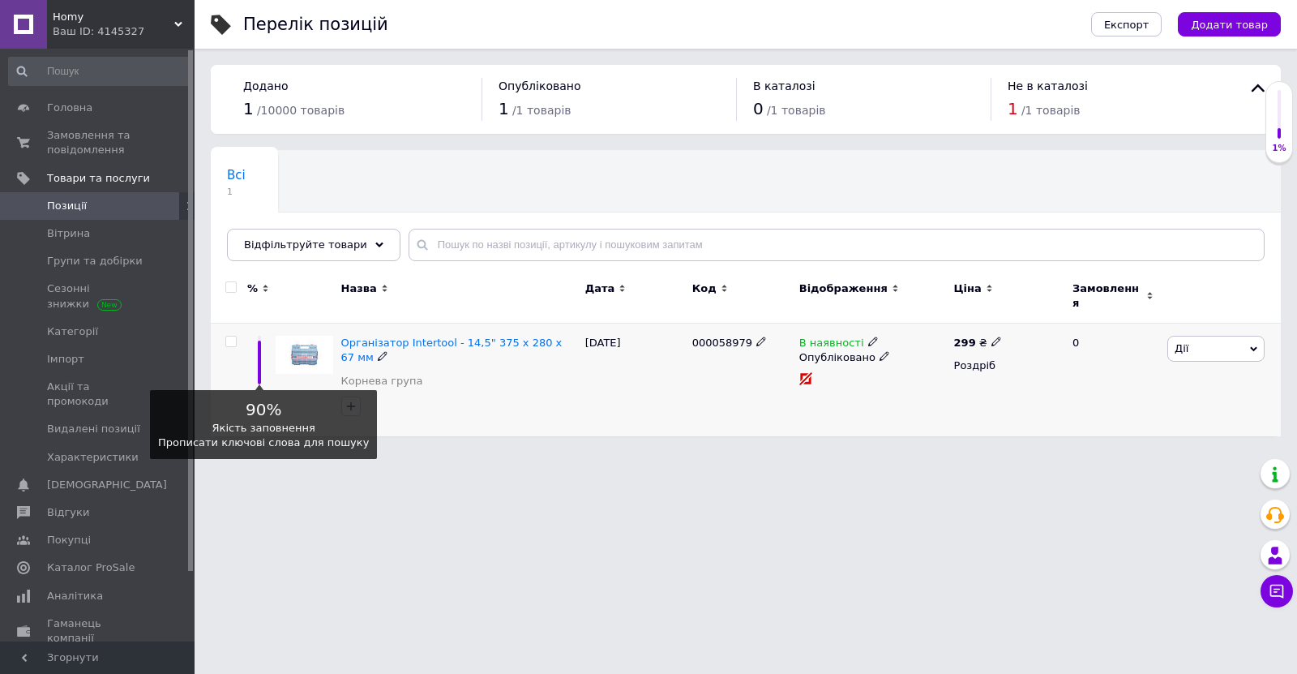
click at [261, 341] on div at bounding box center [259, 360] width 24 height 49
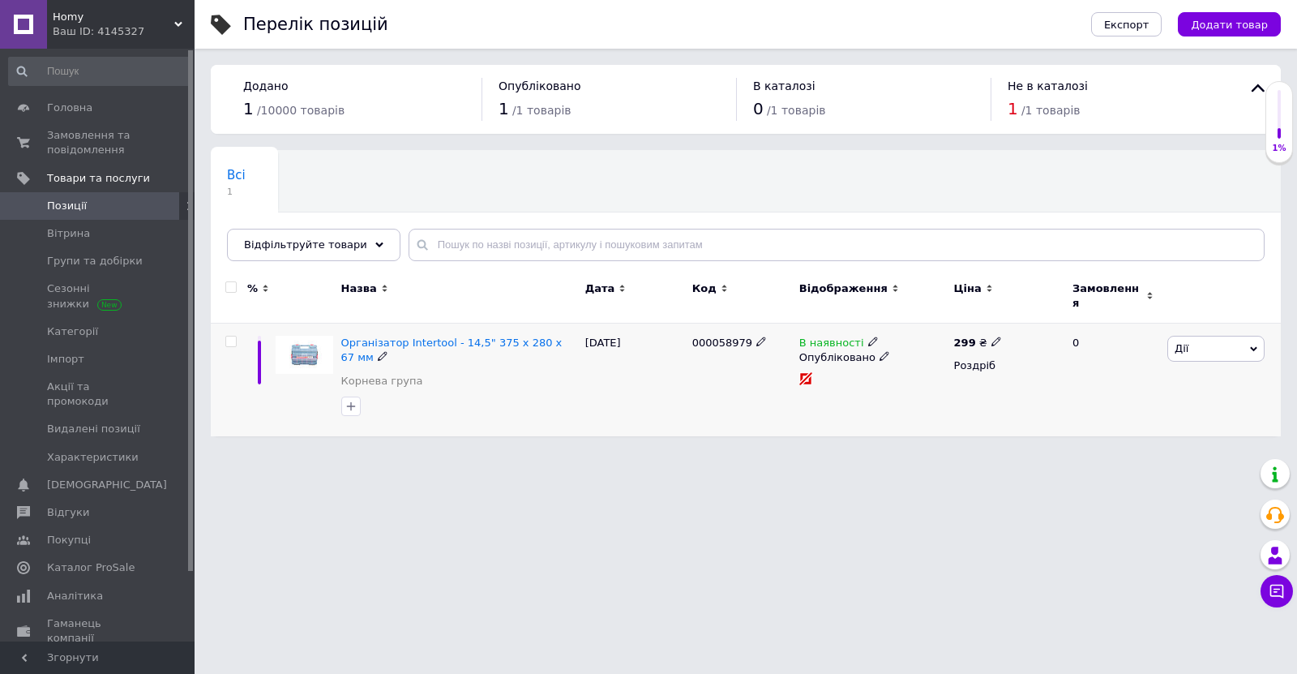
click at [230, 337] on input "checkbox" at bounding box center [230, 342] width 11 height 11
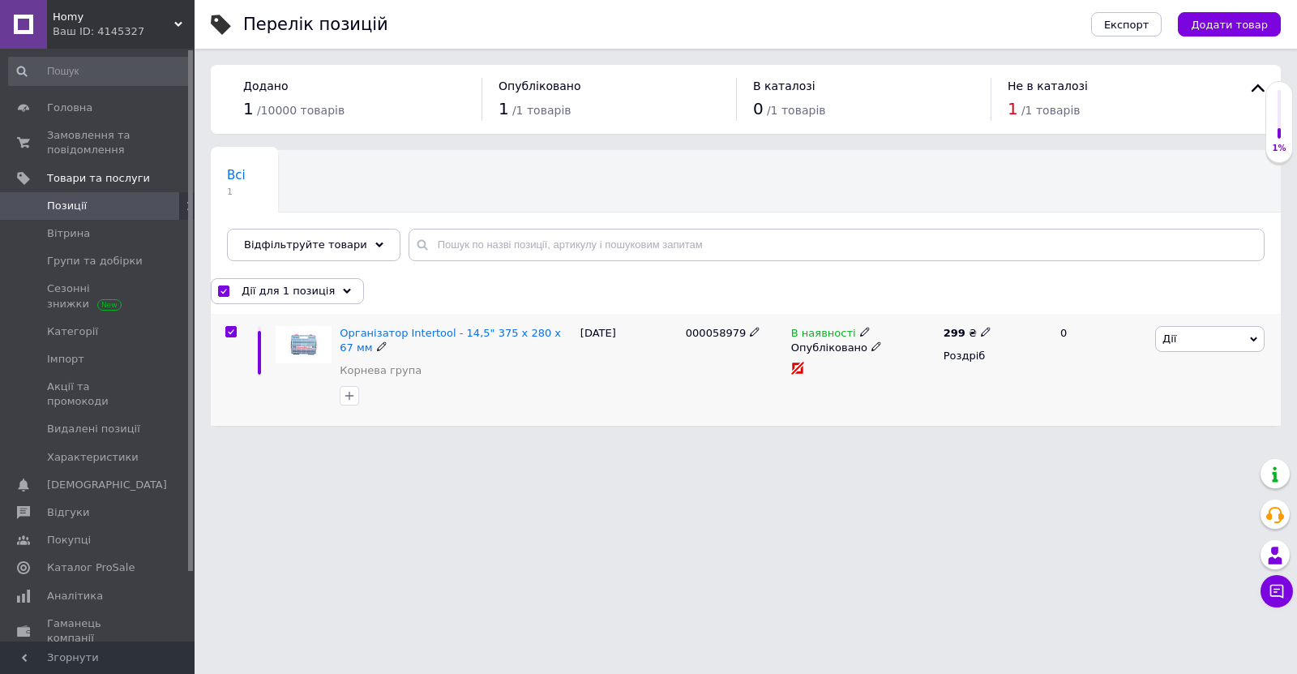
click at [230, 332] on input "checkbox" at bounding box center [230, 332] width 11 height 11
checkbox input "false"
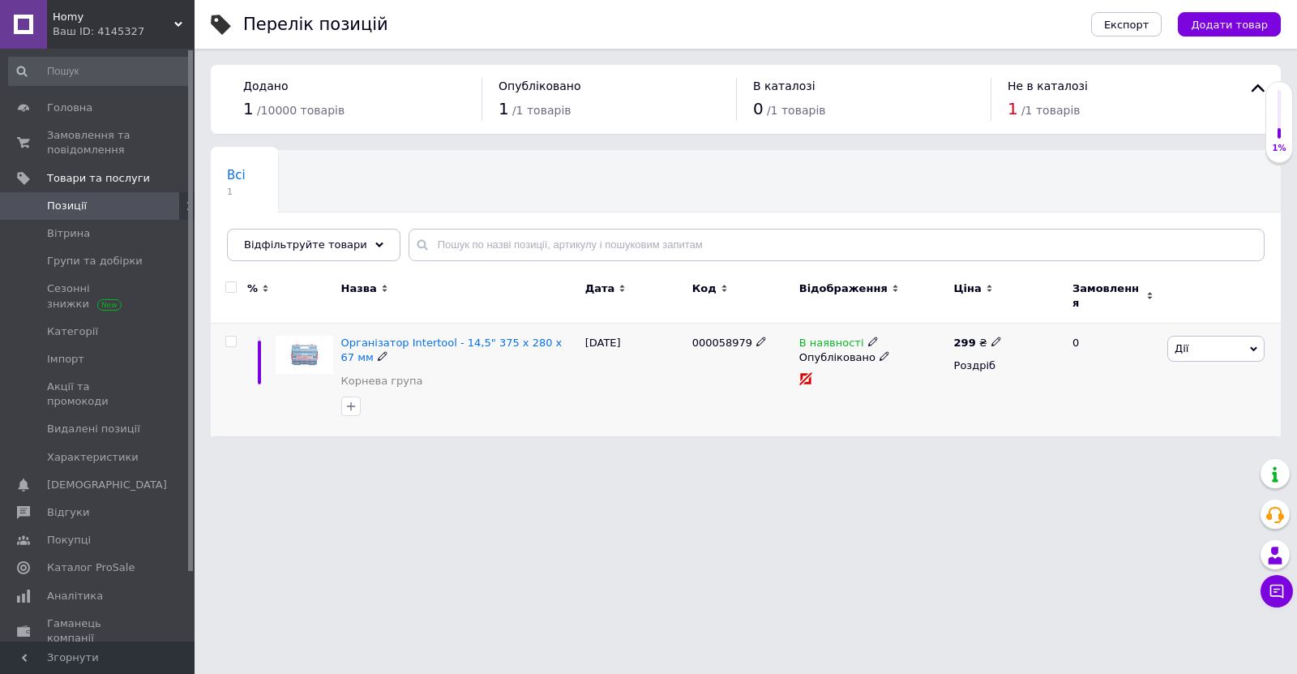
click at [512, 355] on div "Організатор Intertool - 14,5" 375 x 280 x 67 мм Корнева група" at bounding box center [459, 366] width 236 height 61
click at [343, 348] on div "Організатор Intertool - 14,5" 375 x 280 x 67 мм" at bounding box center [459, 350] width 236 height 29
click at [378, 351] on icon at bounding box center [383, 356] width 10 height 10
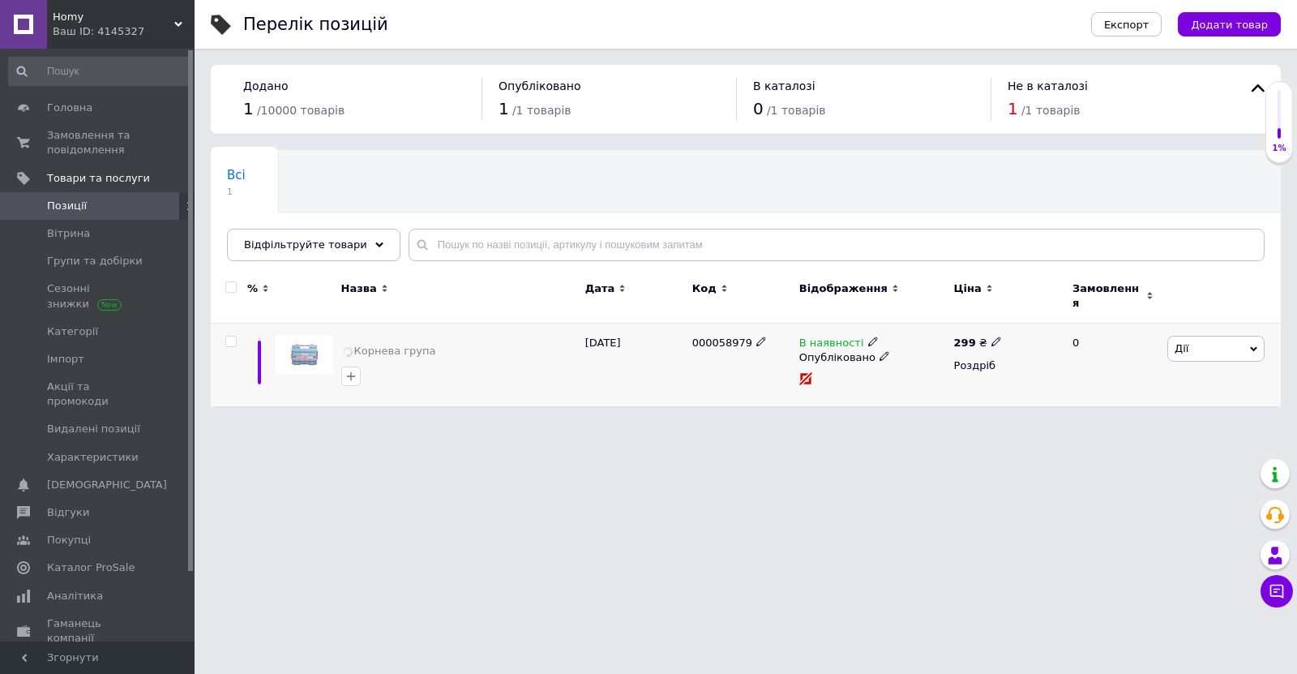
click at [654, 371] on div "12.10.2025" at bounding box center [634, 366] width 107 height 84
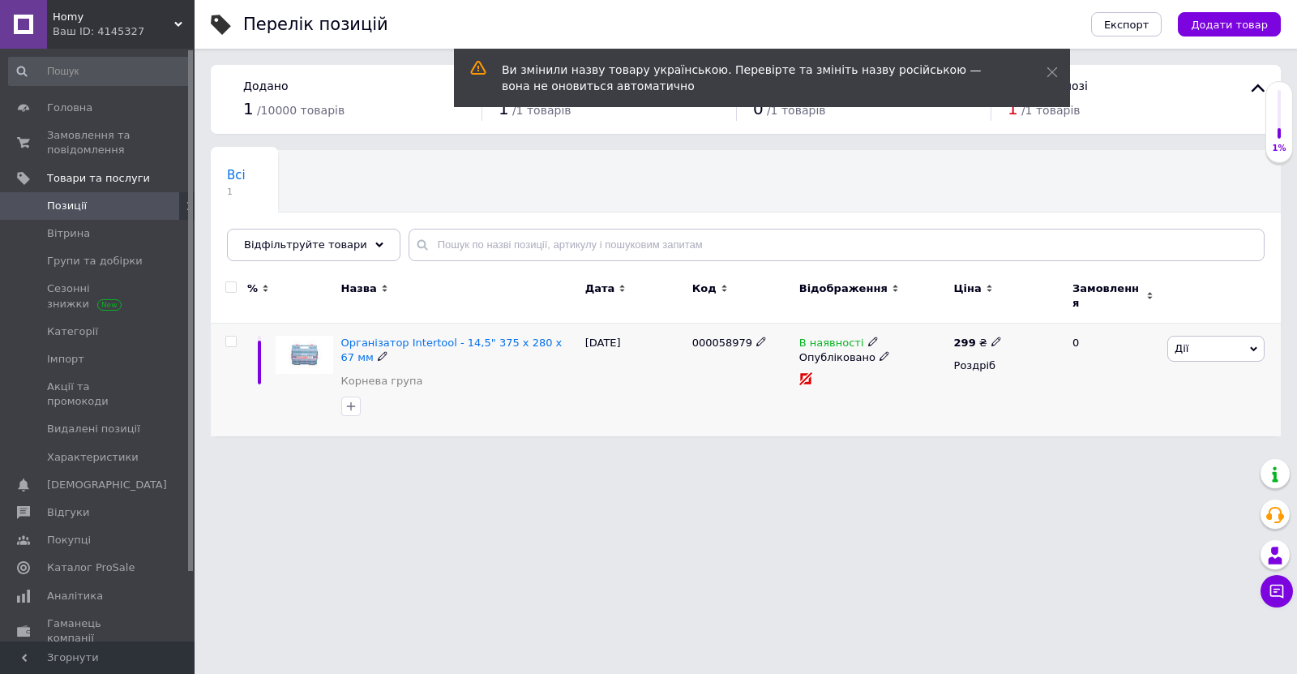
click at [1199, 337] on span "Дії" at bounding box center [1216, 349] width 97 height 26
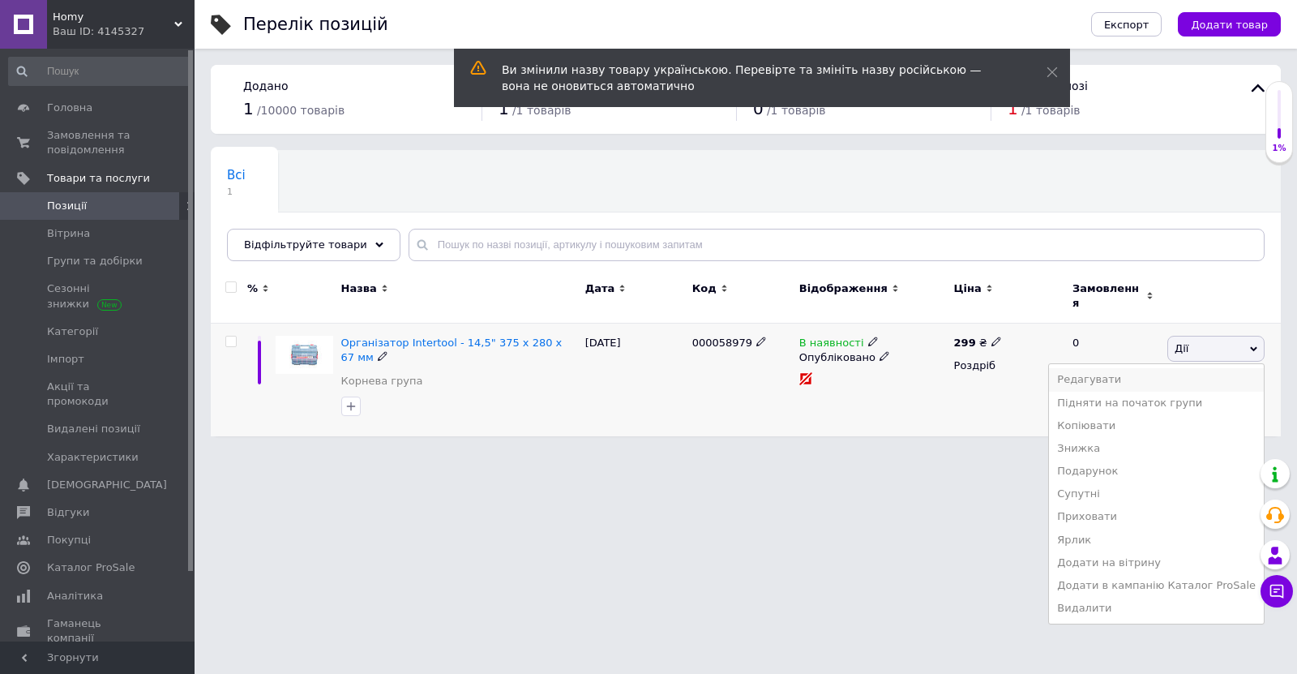
click at [1182, 375] on li "Редагувати" at bounding box center [1156, 379] width 215 height 23
